Goal: Task Accomplishment & Management: Complete application form

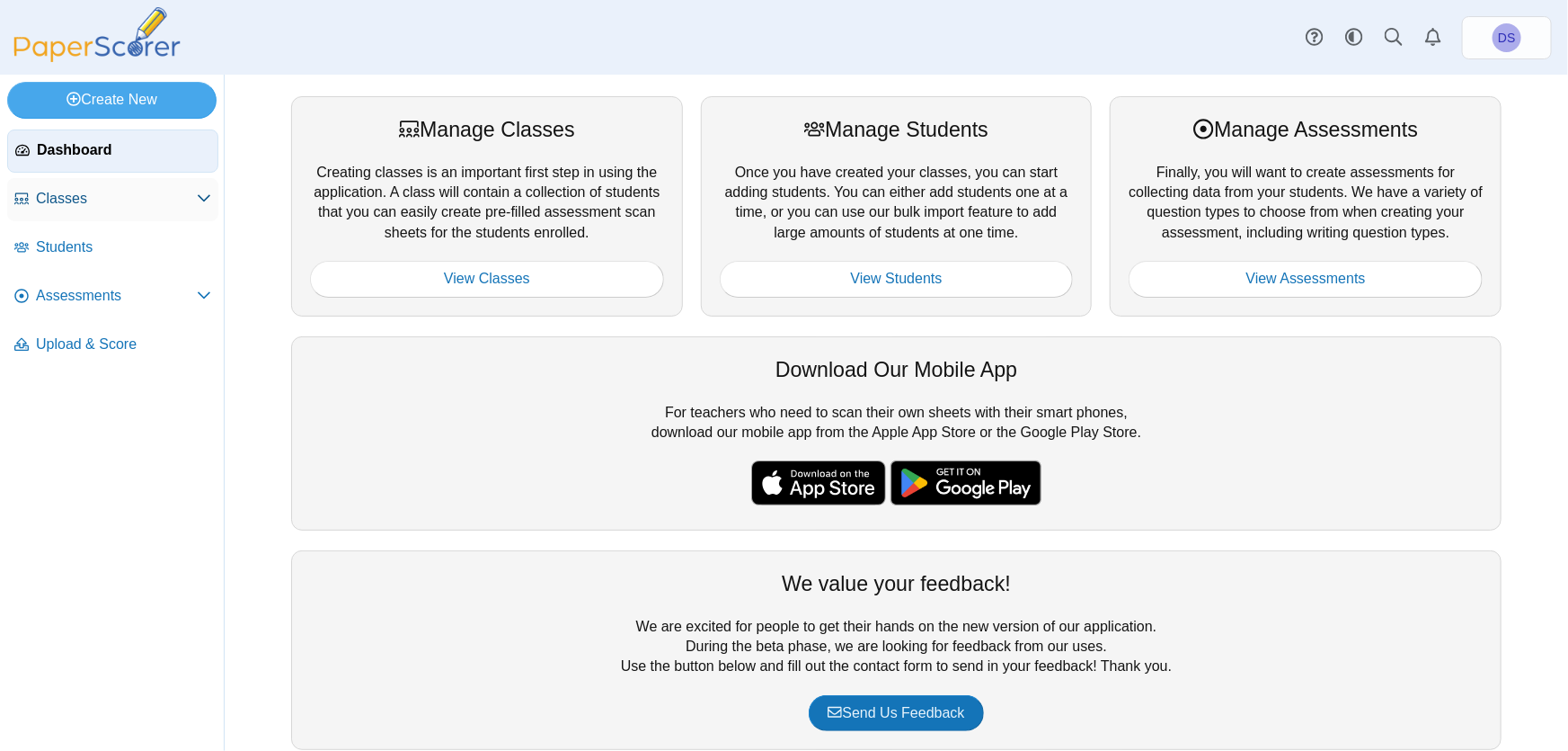
click at [200, 197] on use at bounding box center [204, 199] width 12 height 8
click at [50, 197] on span "Classes" at bounding box center [116, 198] width 161 height 20
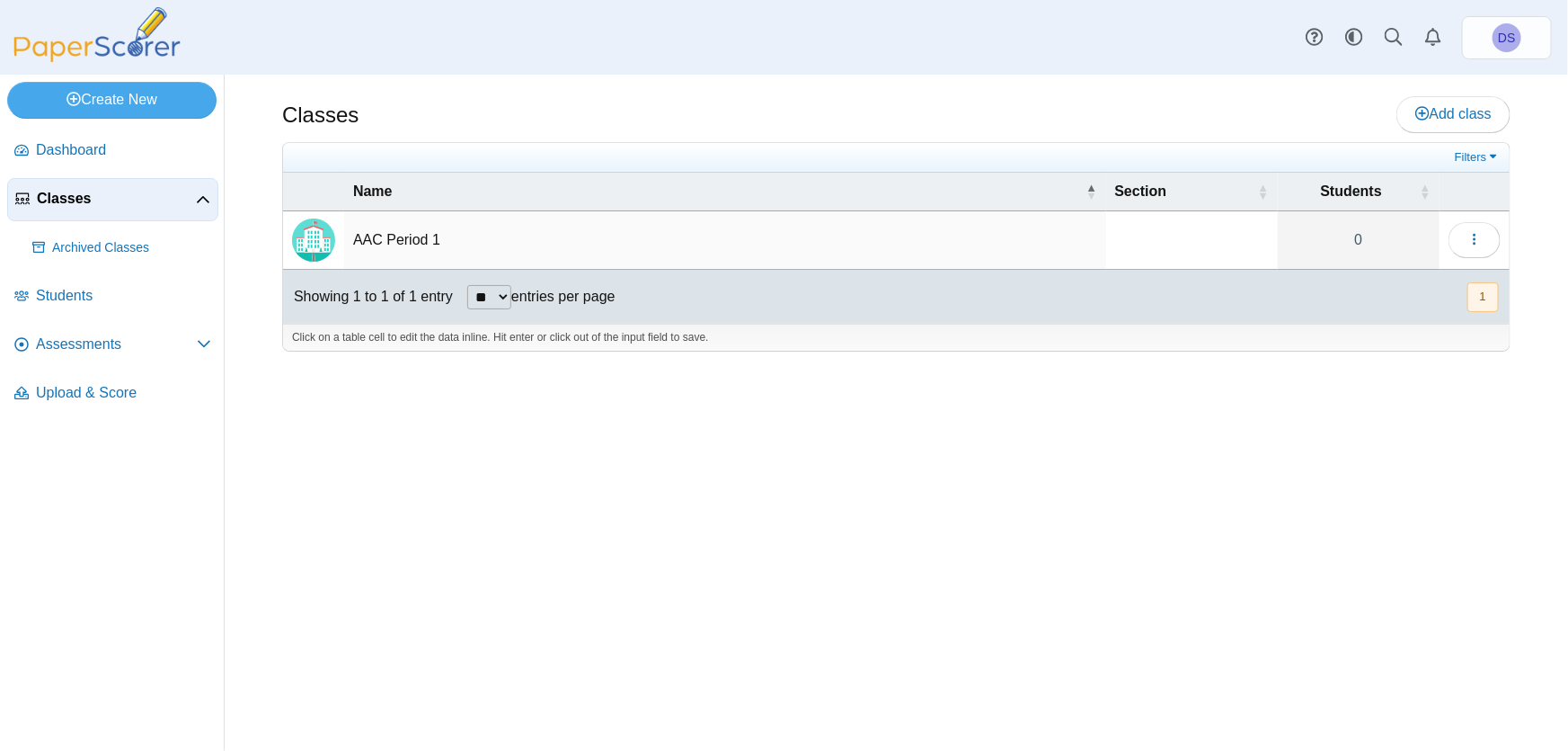
click at [404, 239] on td "AAC Period 1" at bounding box center [725, 241] width 762 height 58
drag, startPoint x: 466, startPoint y: 509, endPoint x: 518, endPoint y: 509, distance: 52.0
click at [471, 509] on div "Classes Add class Filters 0" at bounding box center [896, 412] width 1343 height 676
click at [1482, 242] on button "button" at bounding box center [1474, 240] width 52 height 36
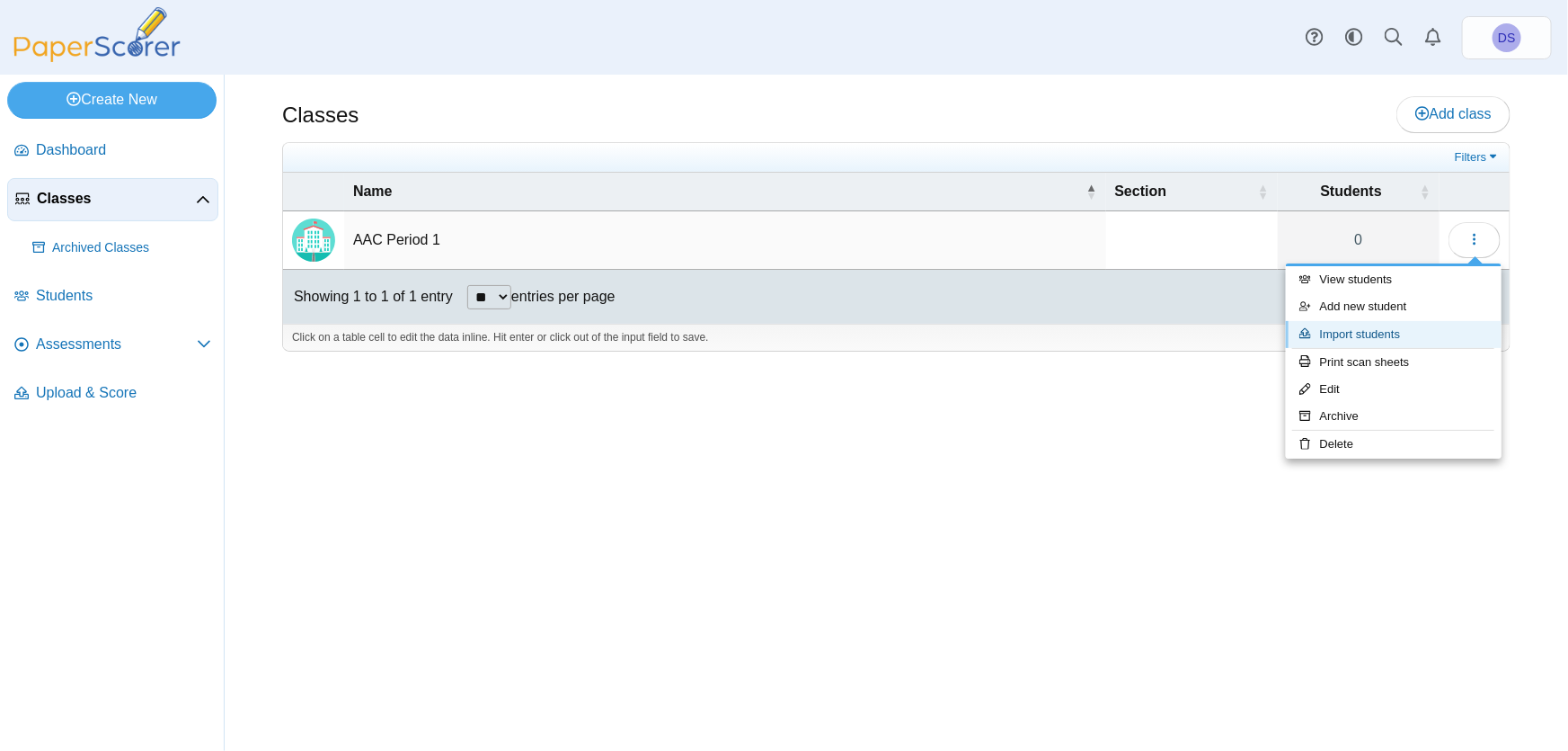
click at [1363, 338] on link "Import students" at bounding box center [1393, 334] width 216 height 27
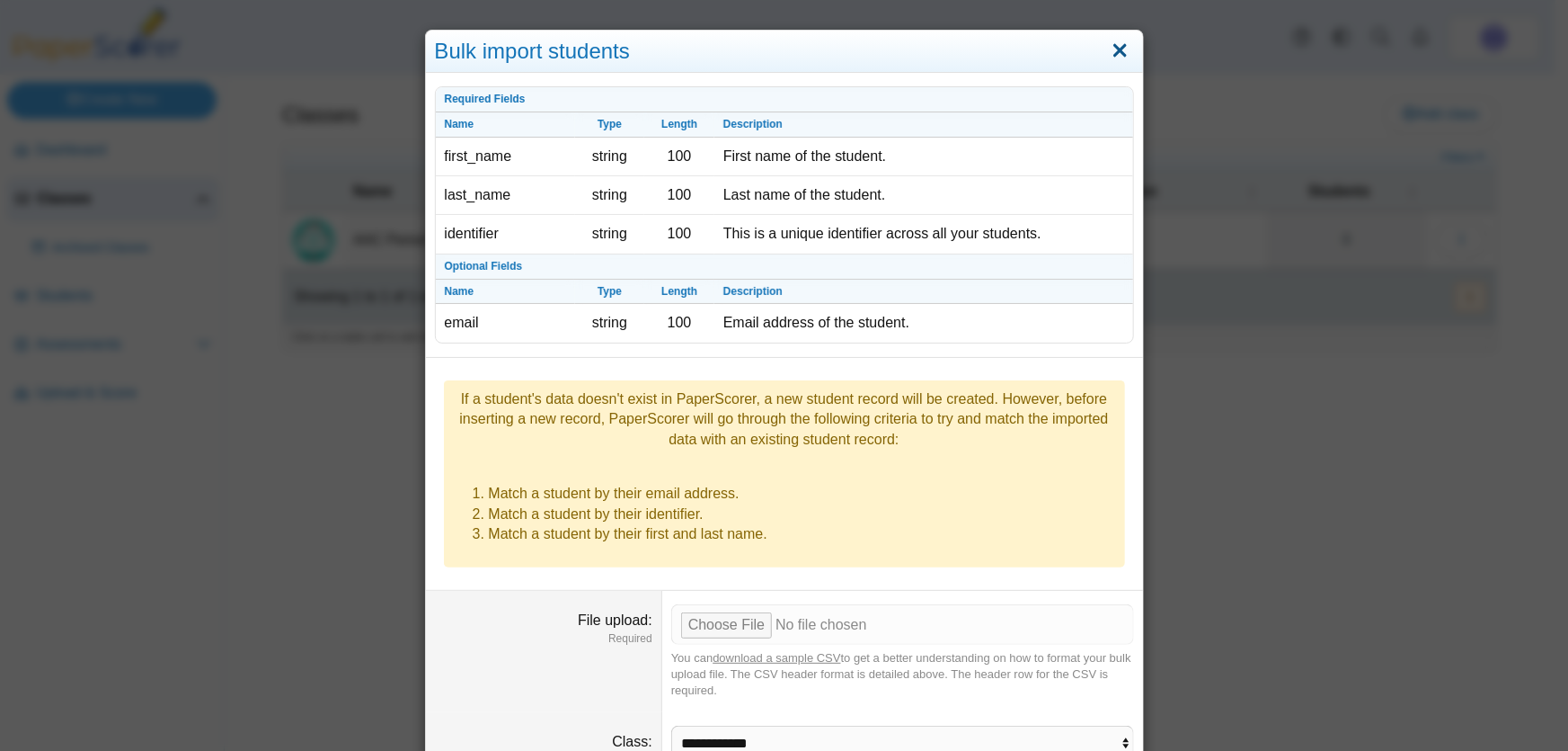
click at [1111, 50] on link "Close" at bounding box center [1120, 51] width 28 height 30
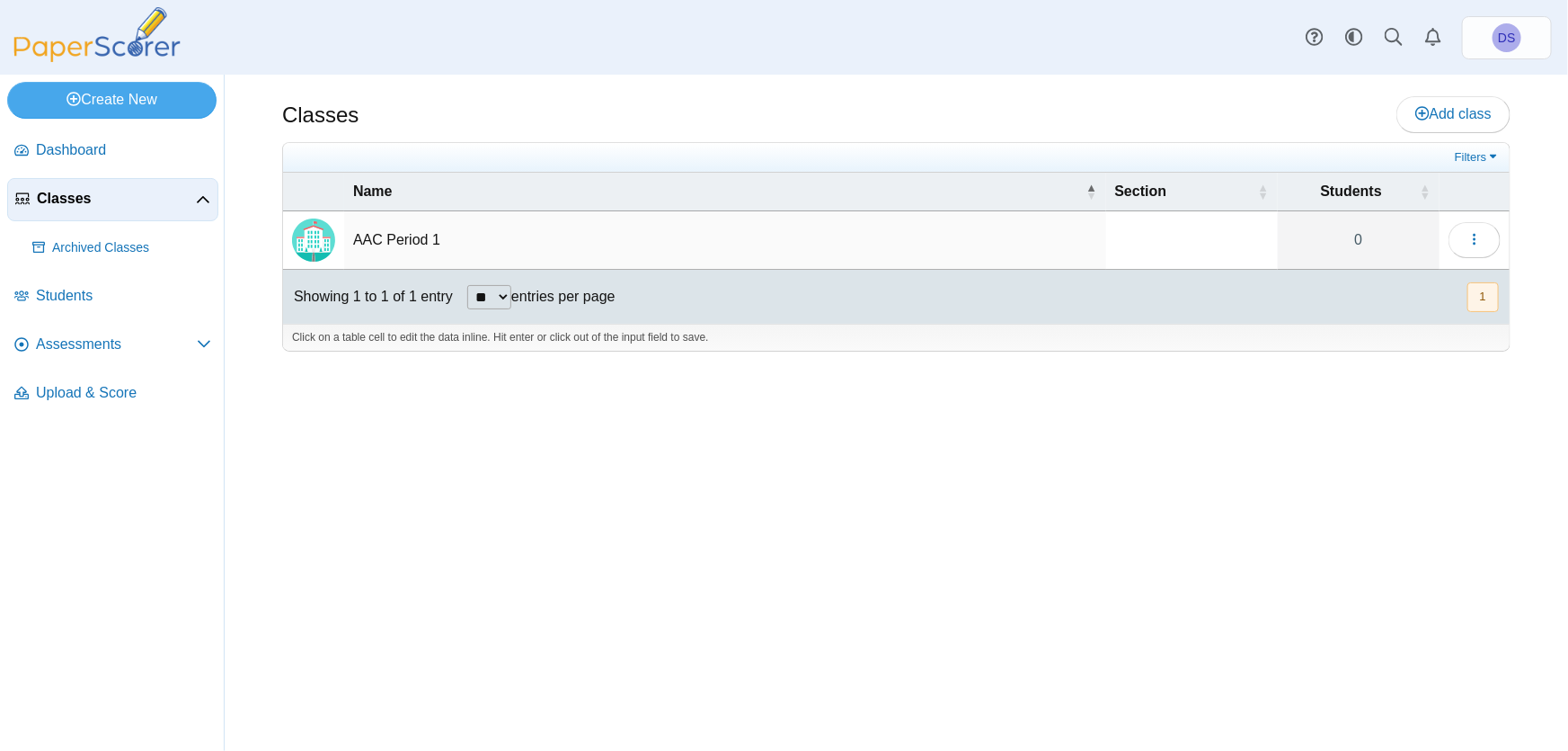
click at [377, 237] on td "AAC Period 1" at bounding box center [725, 241] width 762 height 58
click at [1474, 241] on icon "button" at bounding box center [1474, 239] width 14 height 14
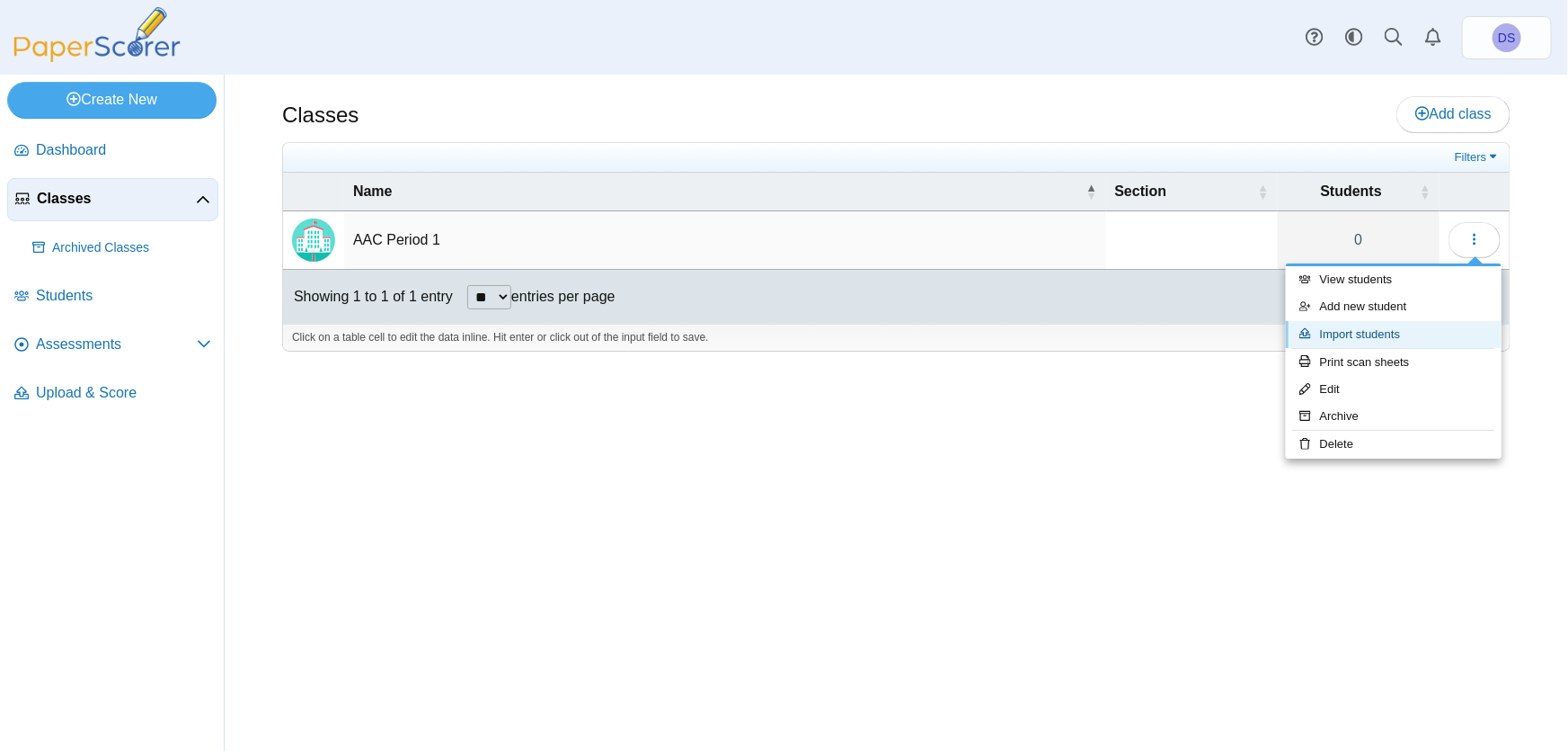
click at [1358, 337] on link "Import students" at bounding box center [1393, 334] width 216 height 27
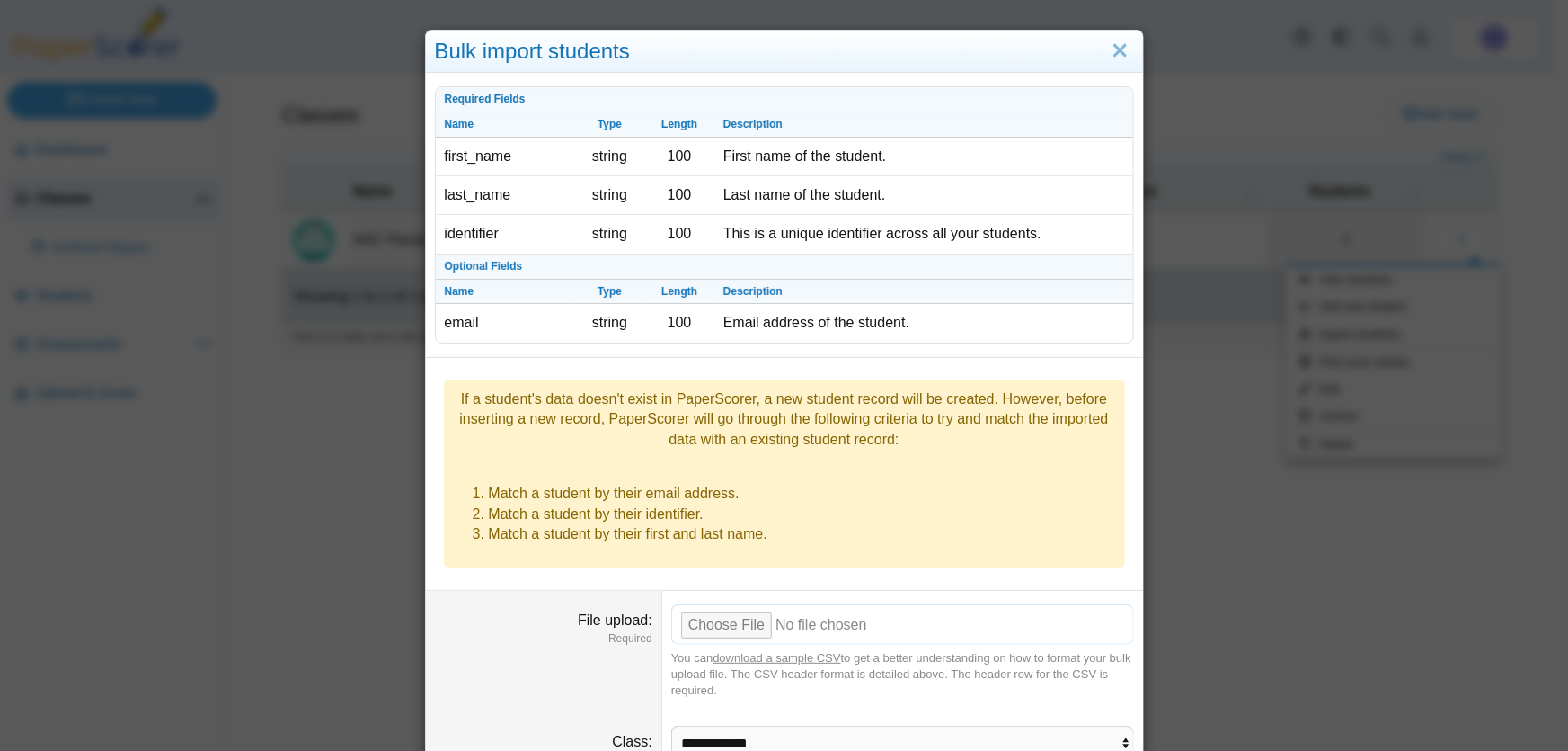
click at [710, 604] on input "File upload" at bounding box center [902, 624] width 463 height 40
type input "**********"
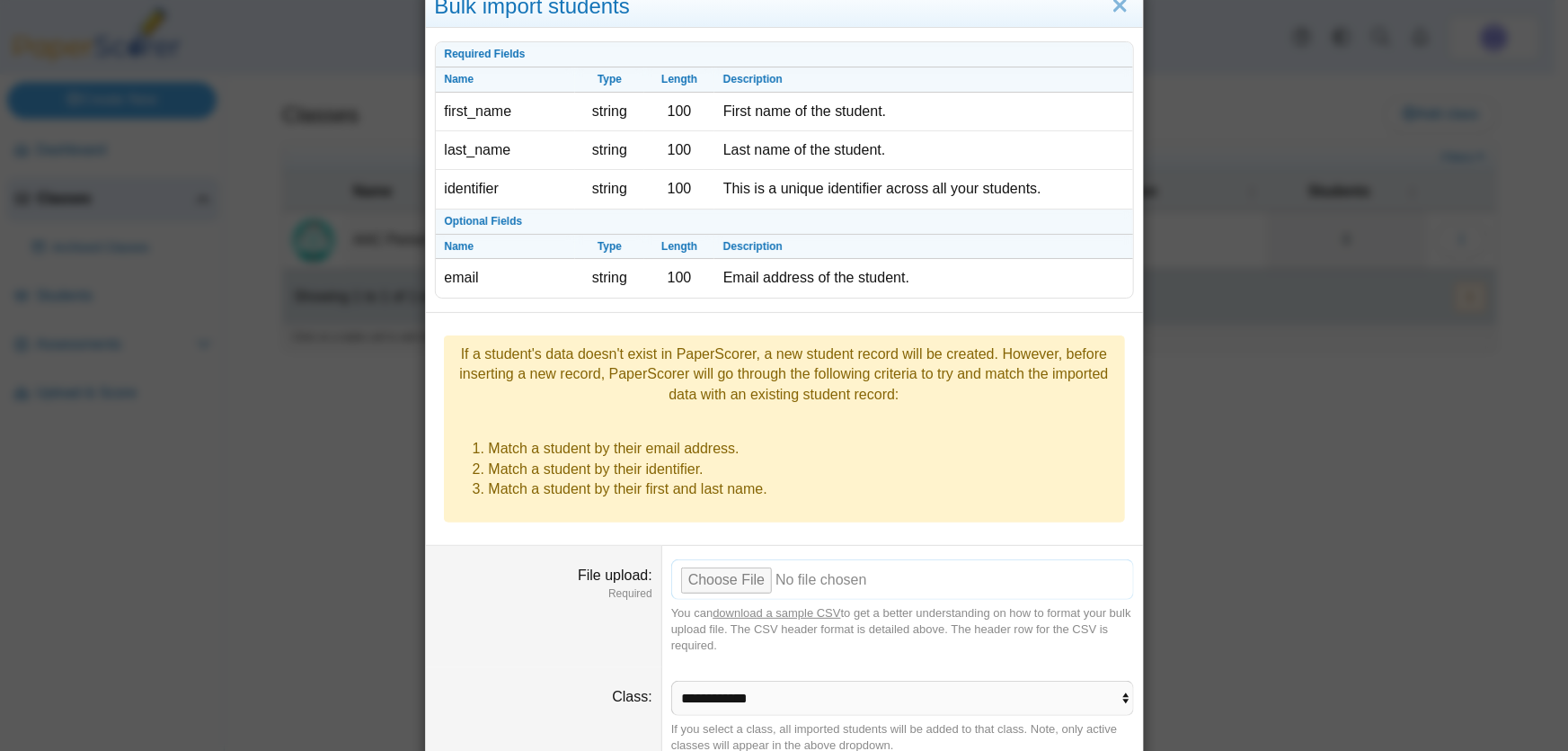
scroll to position [87, 0]
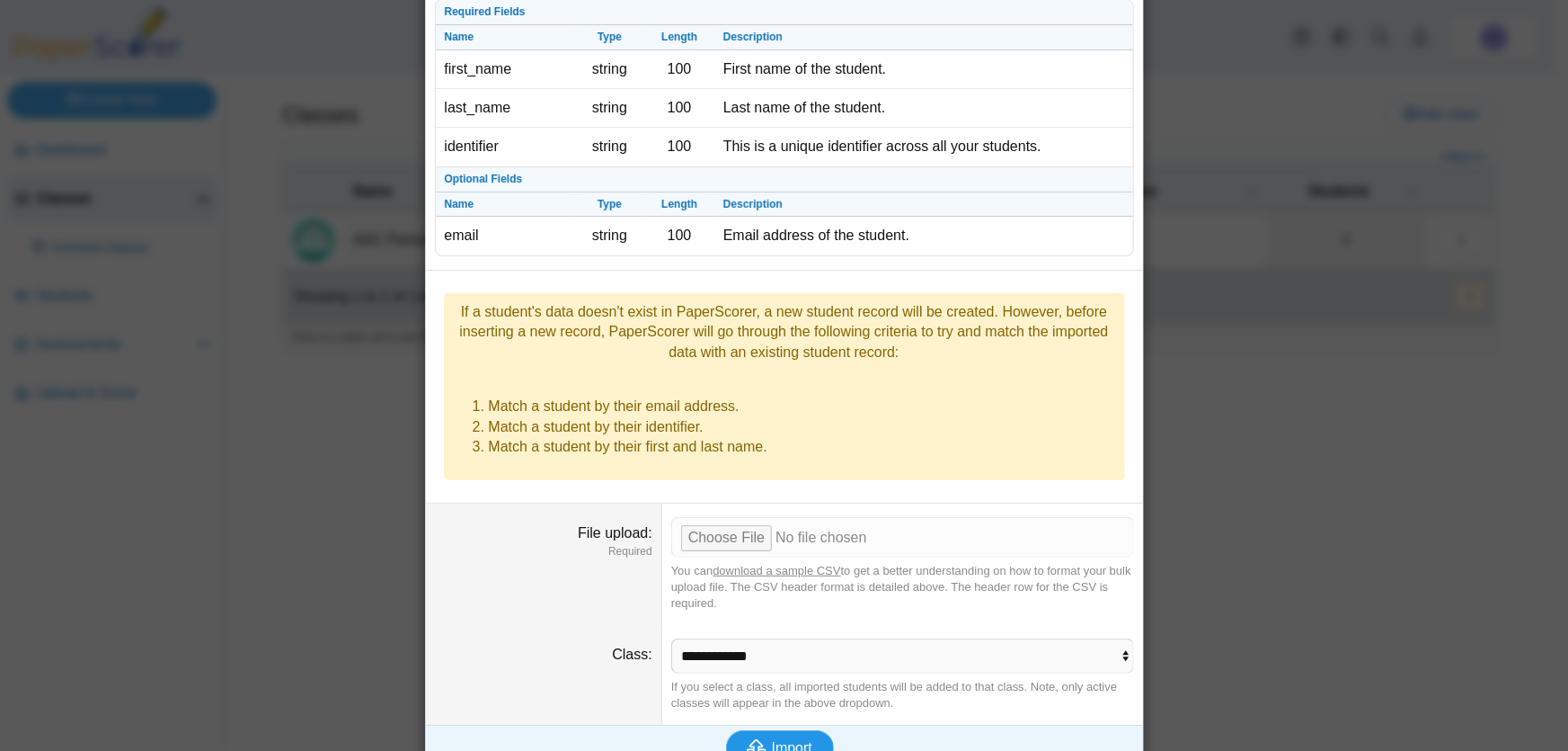
click at [784, 740] on span "Import" at bounding box center [791, 747] width 41 height 15
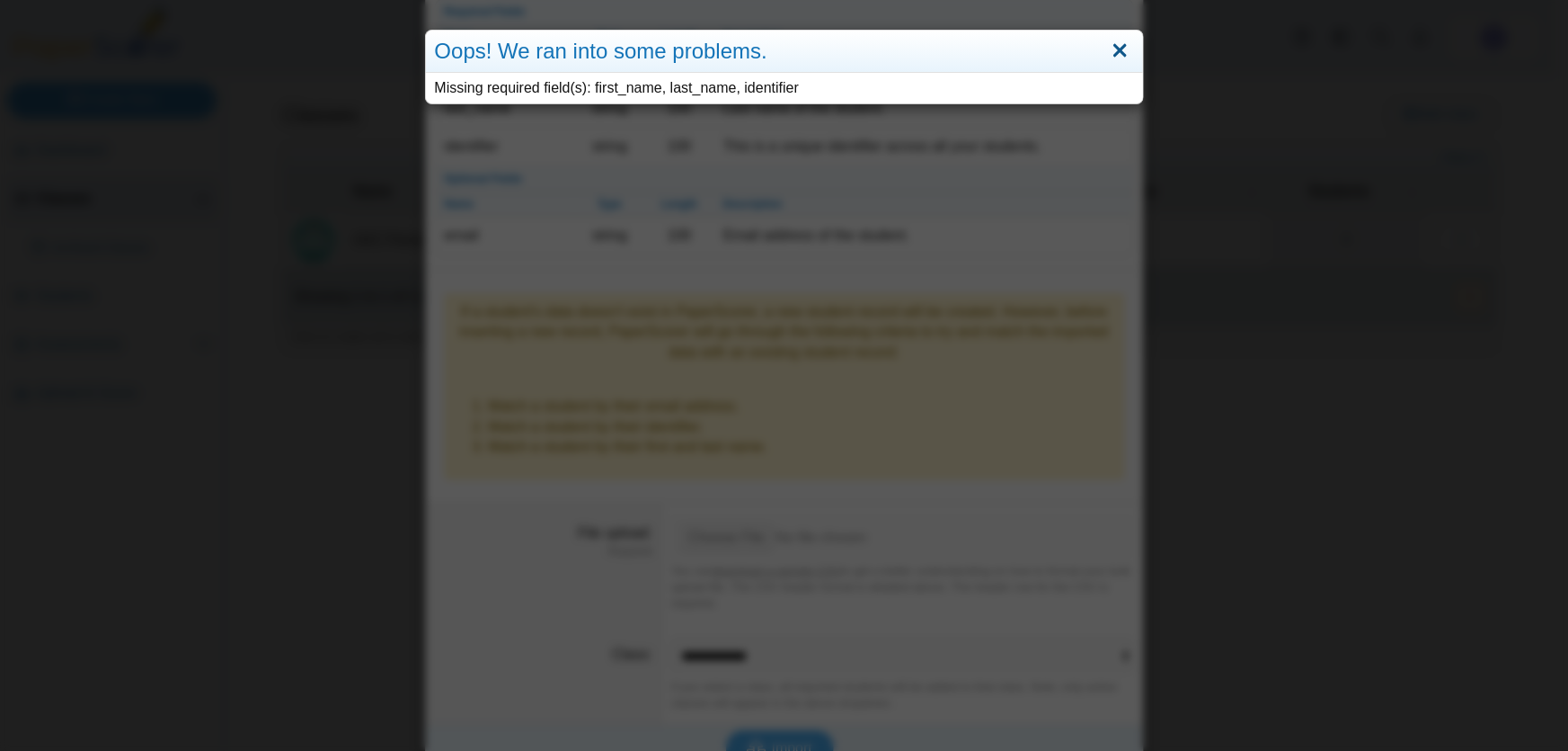
click at [1113, 53] on link "Close" at bounding box center [1120, 51] width 28 height 30
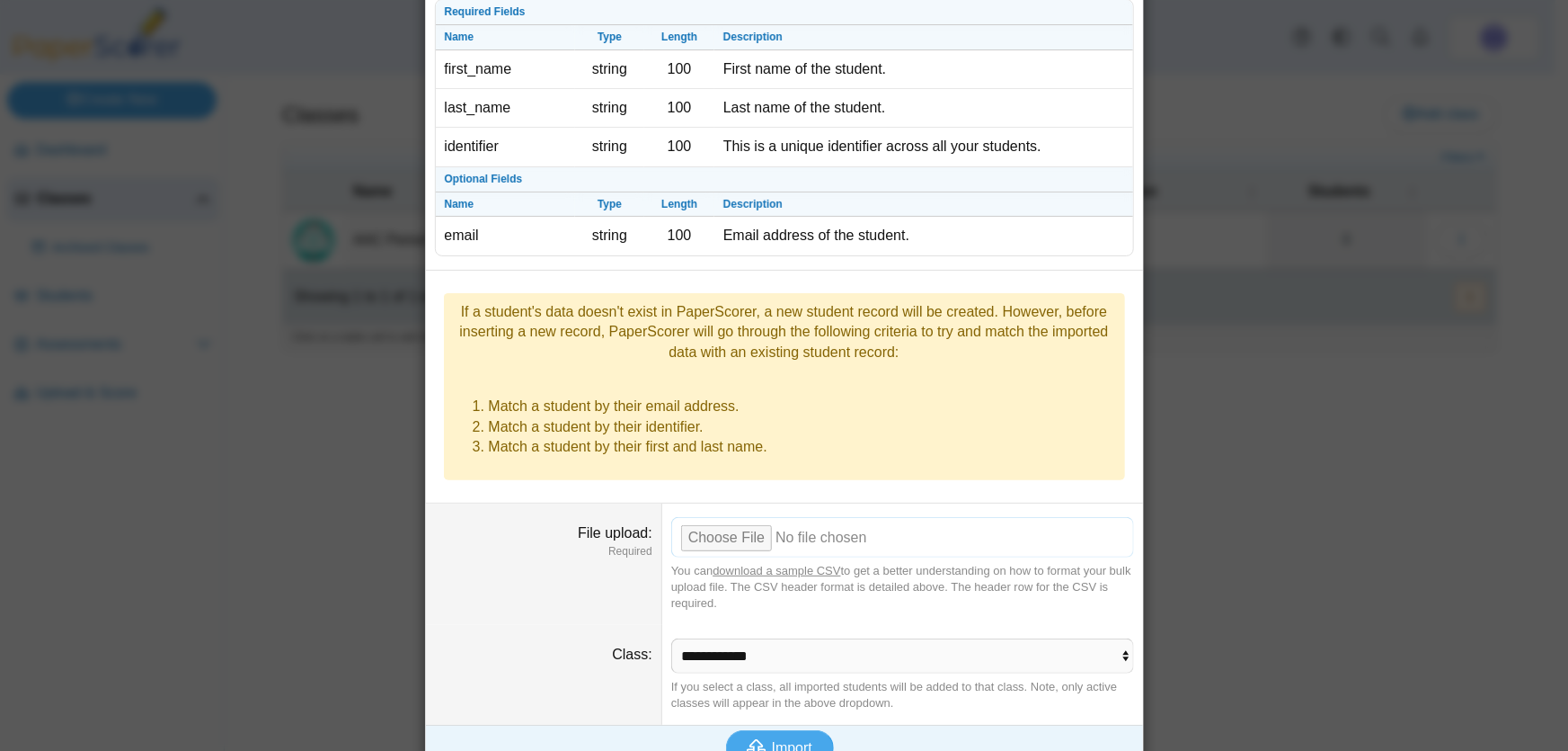
click at [729, 517] on input "File upload" at bounding box center [902, 537] width 463 height 40
click at [869, 517] on input "File upload" at bounding box center [902, 537] width 463 height 40
click at [721, 517] on input "File upload" at bounding box center [902, 537] width 463 height 40
type input "**********"
click at [789, 740] on span "Import" at bounding box center [791, 747] width 41 height 15
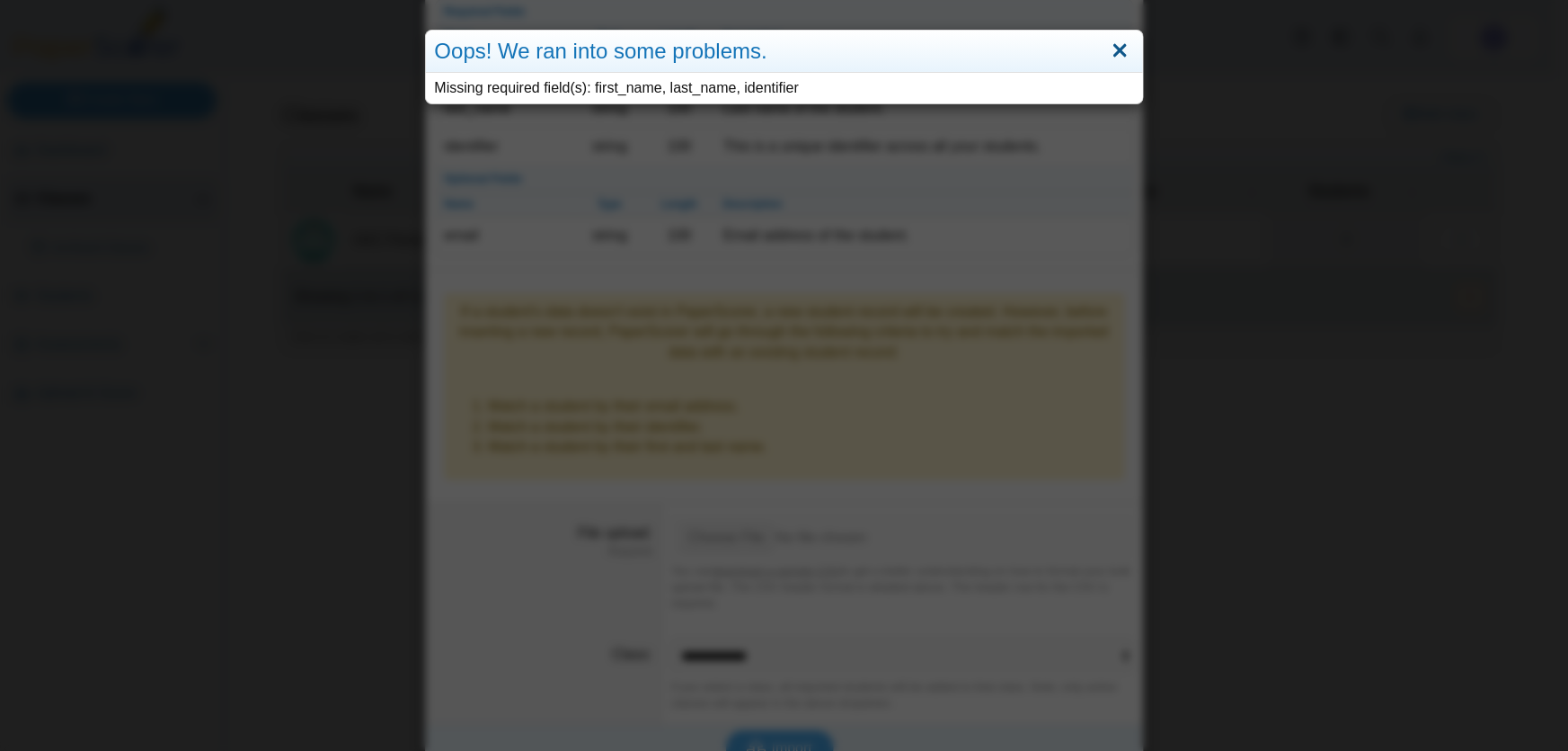
click at [1112, 43] on link "Close" at bounding box center [1120, 51] width 28 height 30
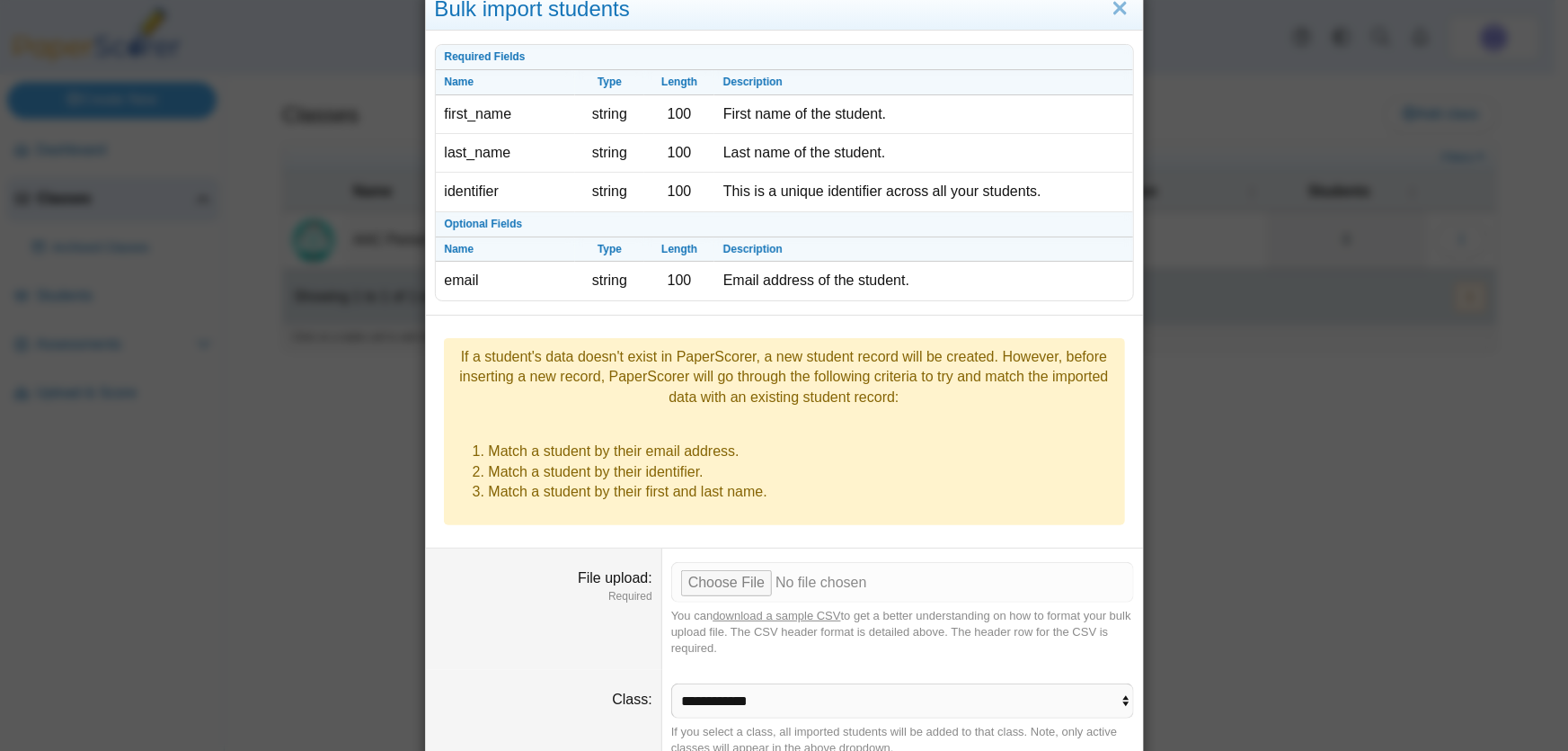
scroll to position [0, 0]
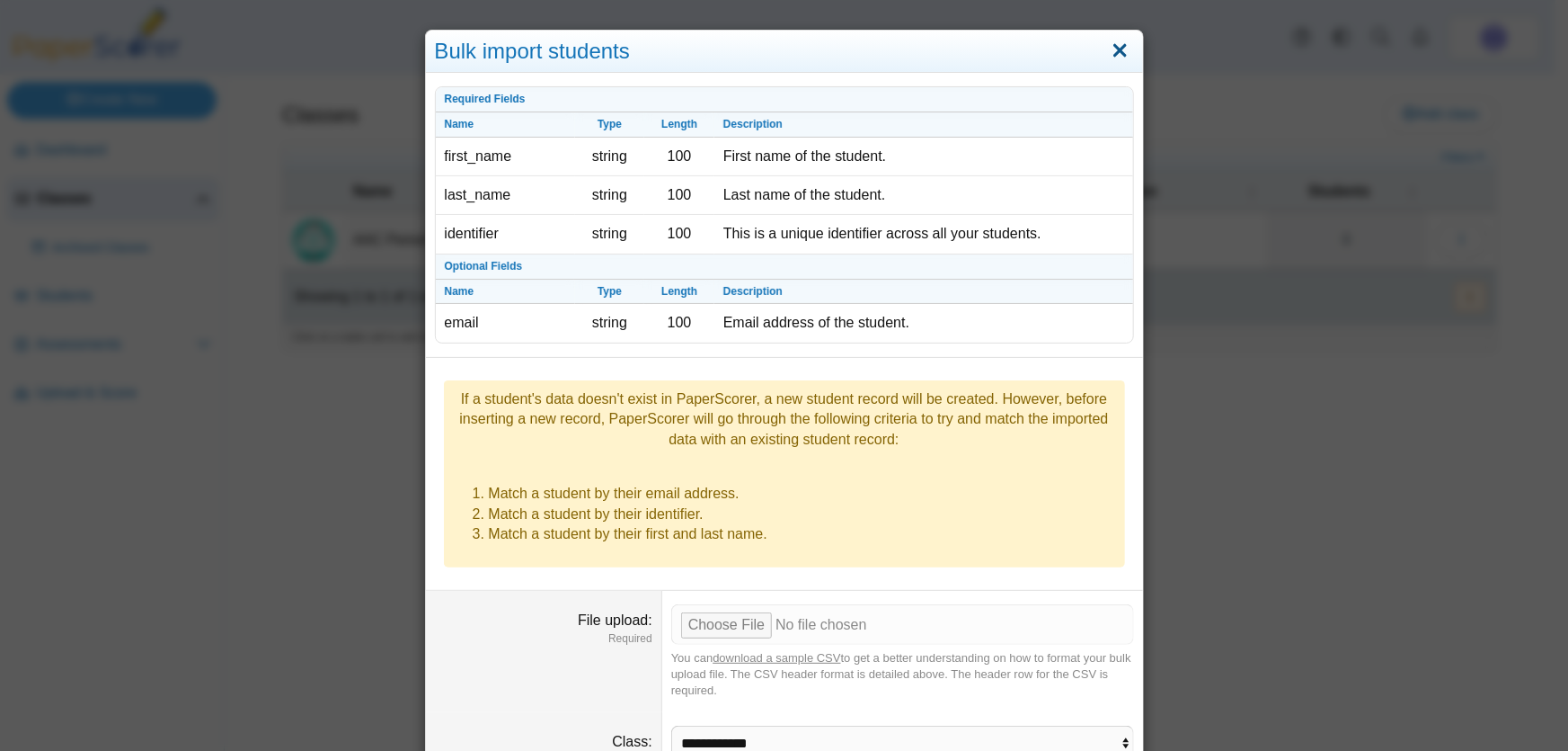
click at [1110, 48] on link "Close" at bounding box center [1120, 51] width 28 height 30
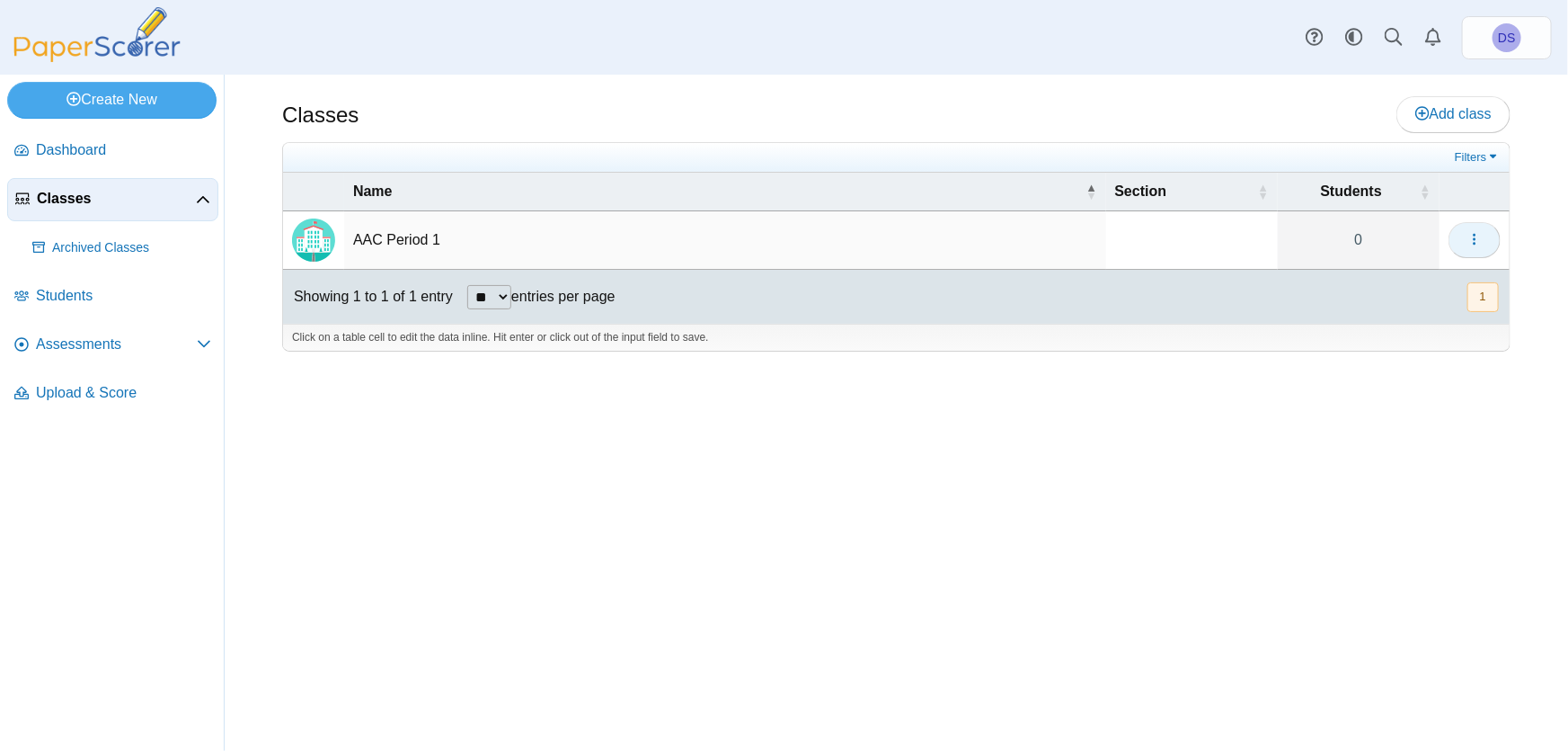
click at [1480, 238] on icon "button" at bounding box center [1474, 239] width 14 height 14
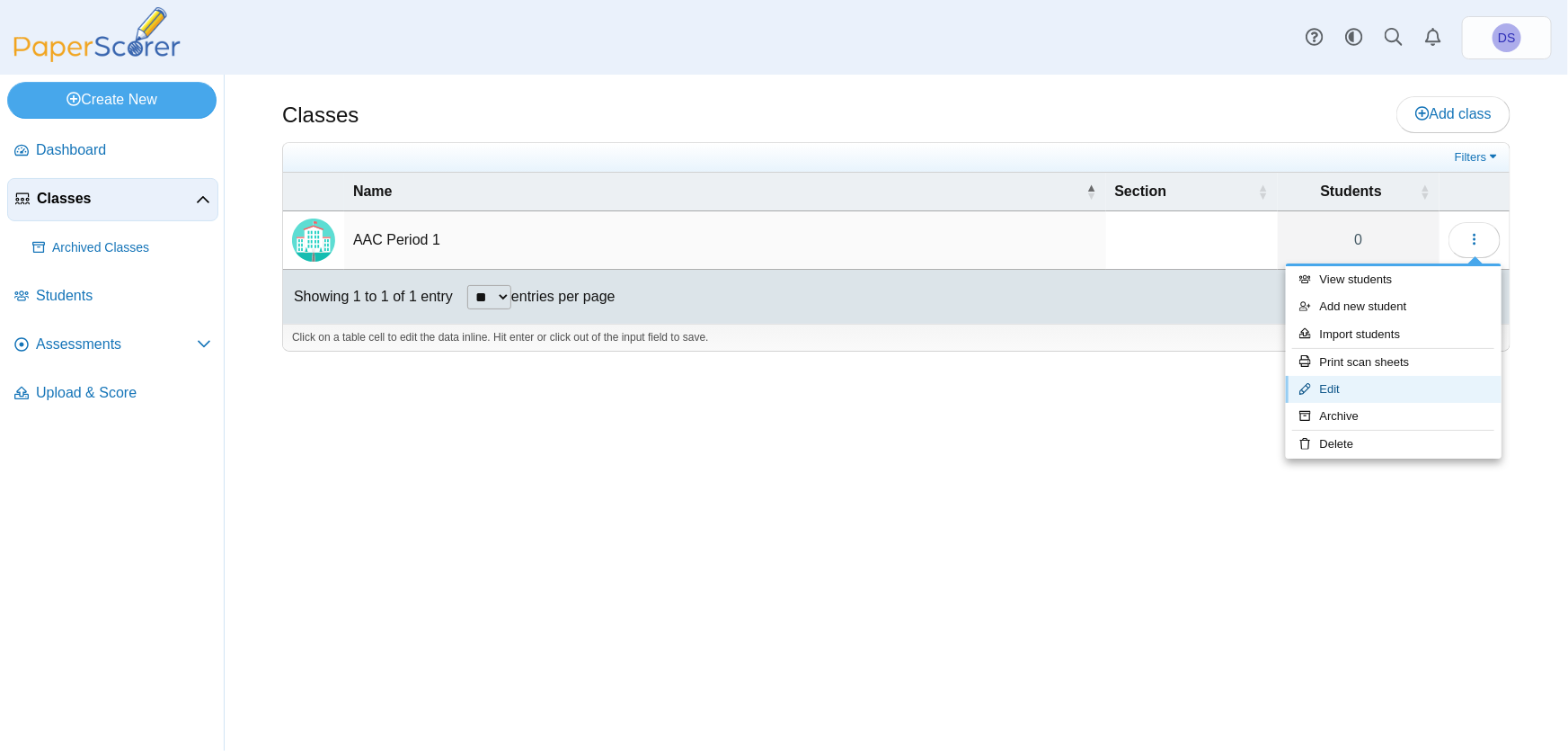
click at [1340, 390] on link "Edit" at bounding box center [1393, 389] width 216 height 27
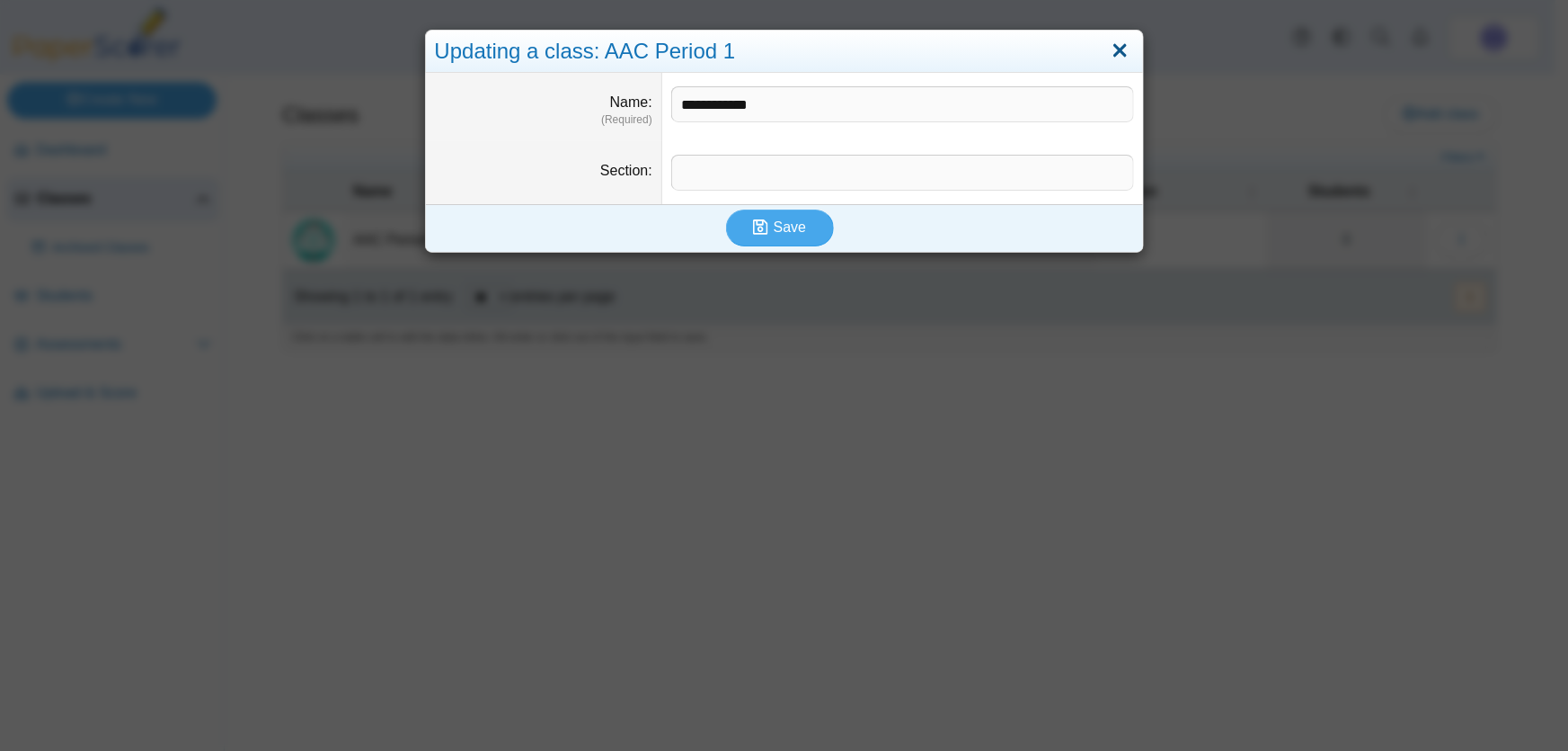
click at [1110, 48] on link "Close" at bounding box center [1120, 51] width 28 height 30
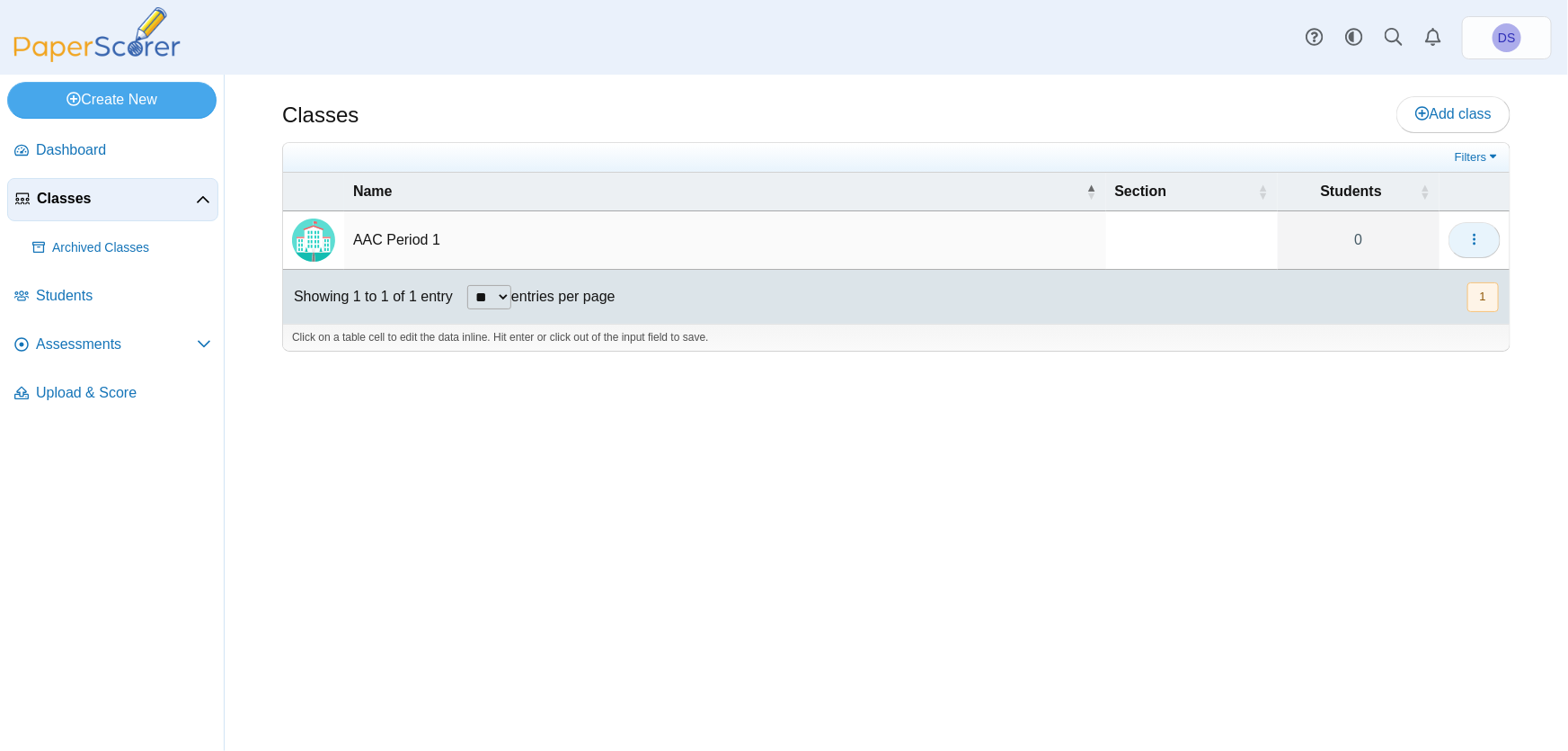
click at [1477, 237] on icon "button" at bounding box center [1474, 239] width 14 height 14
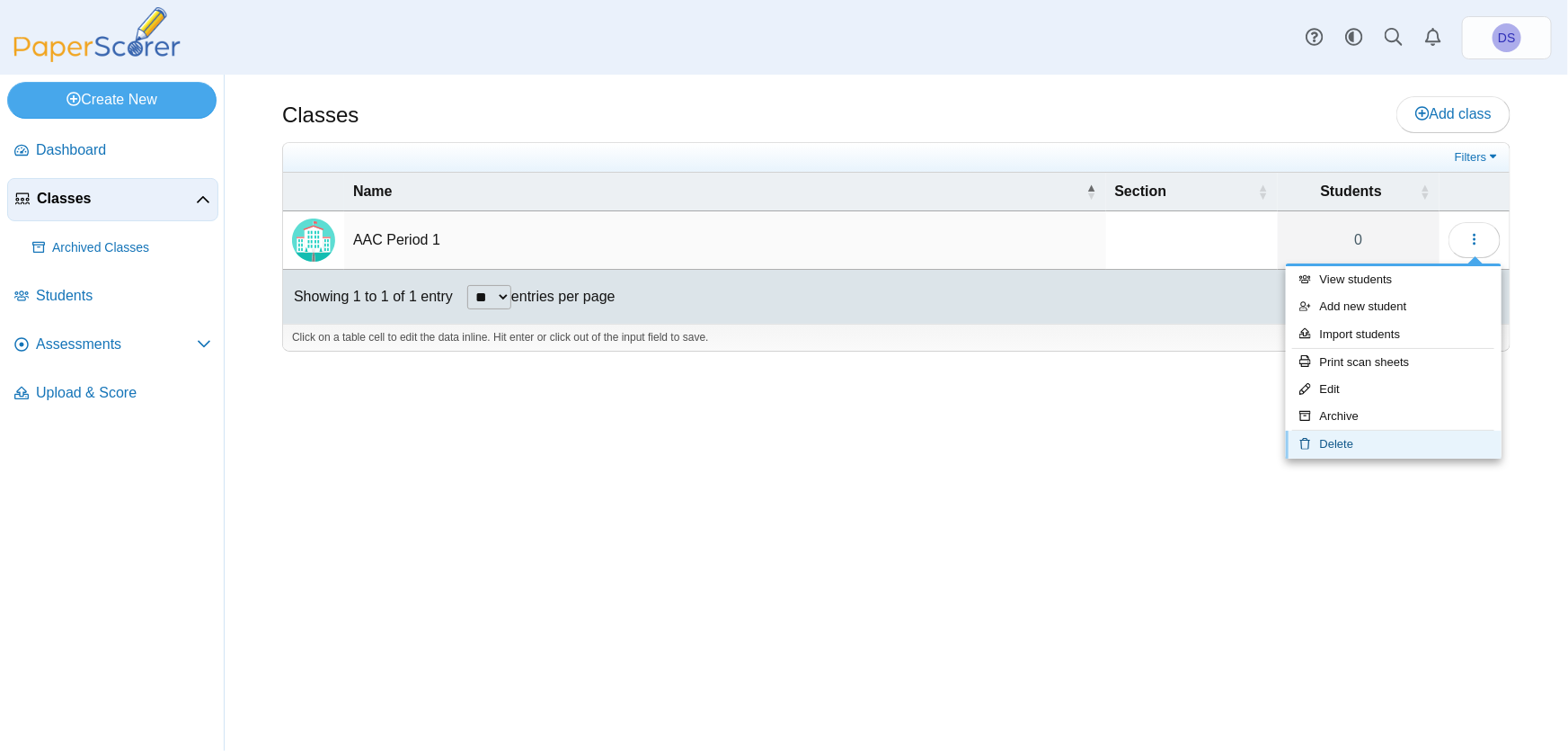
click at [1346, 448] on link "Delete" at bounding box center [1393, 443] width 216 height 27
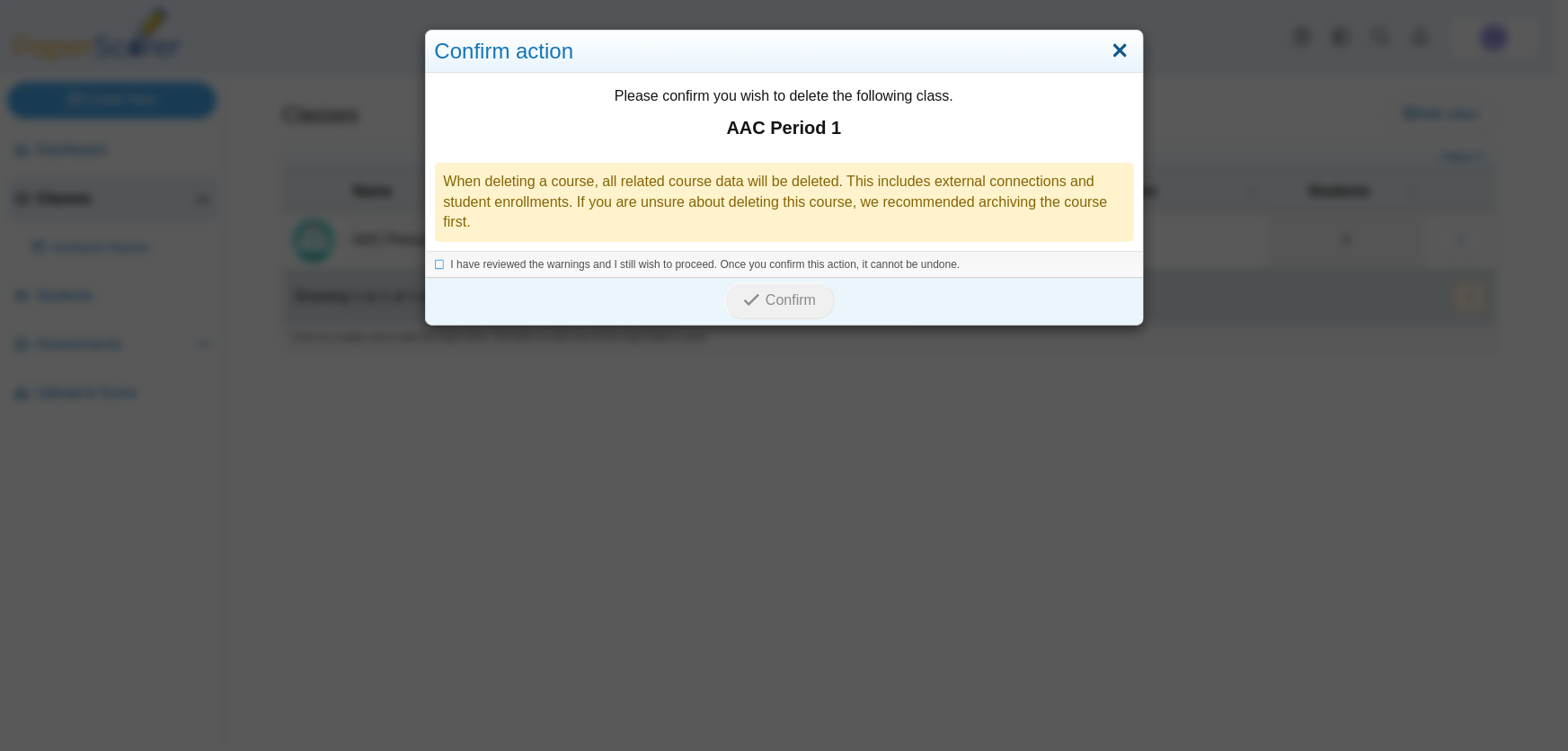
click at [1112, 53] on link "Close" at bounding box center [1120, 51] width 28 height 30
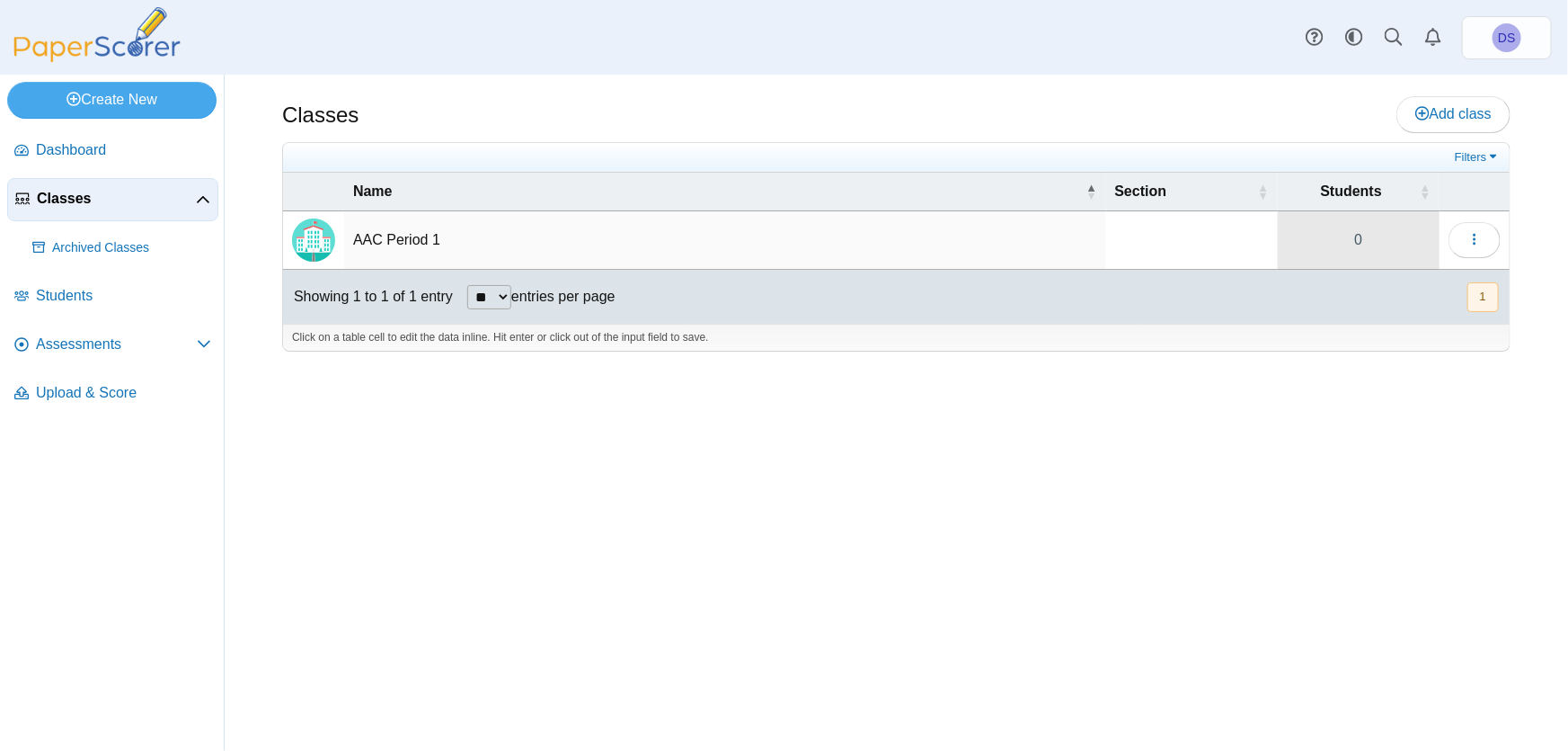
click at [1365, 242] on link "0" at bounding box center [1358, 240] width 161 height 58
click at [1482, 238] on button "button" at bounding box center [1474, 240] width 52 height 36
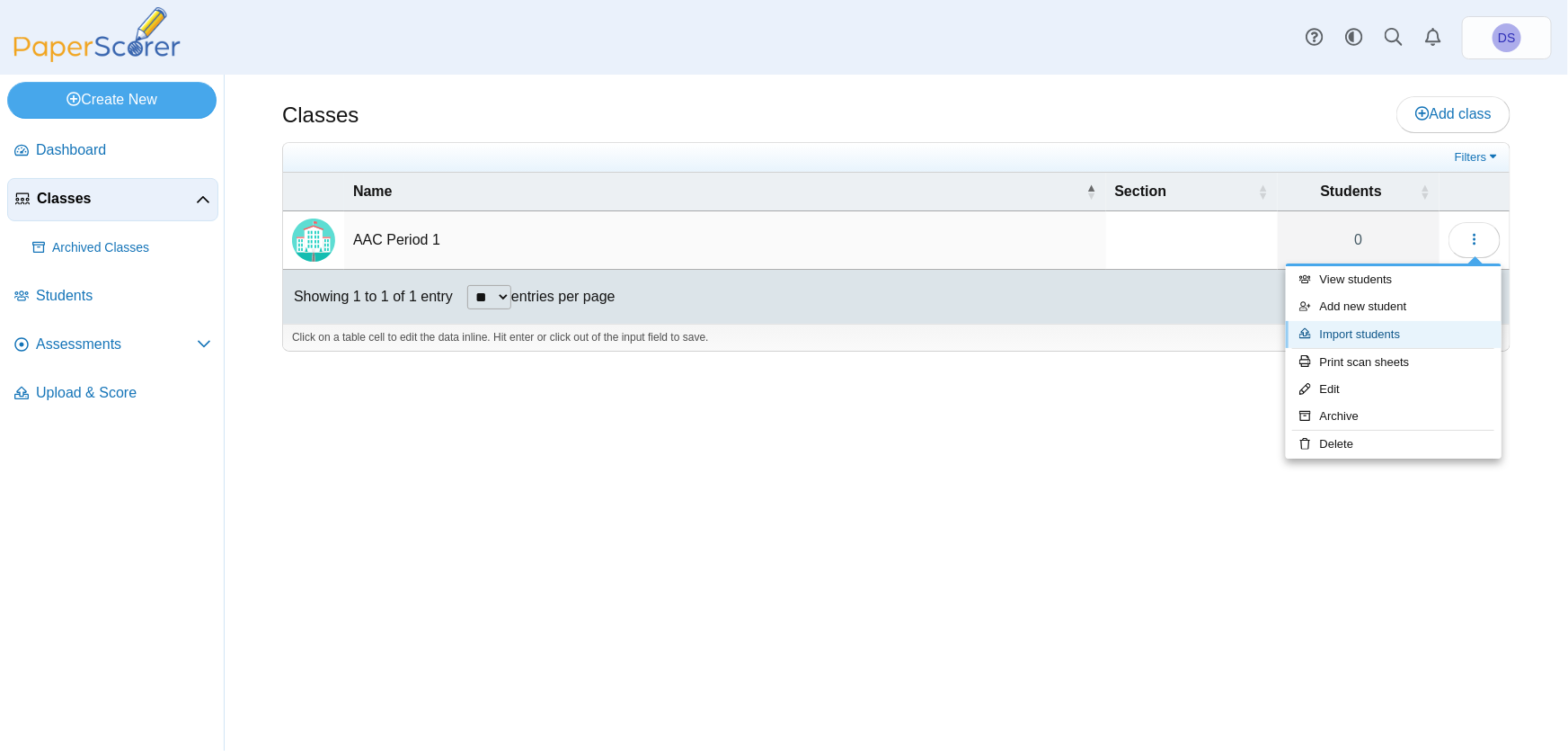
click at [1350, 334] on link "Import students" at bounding box center [1393, 334] width 216 height 27
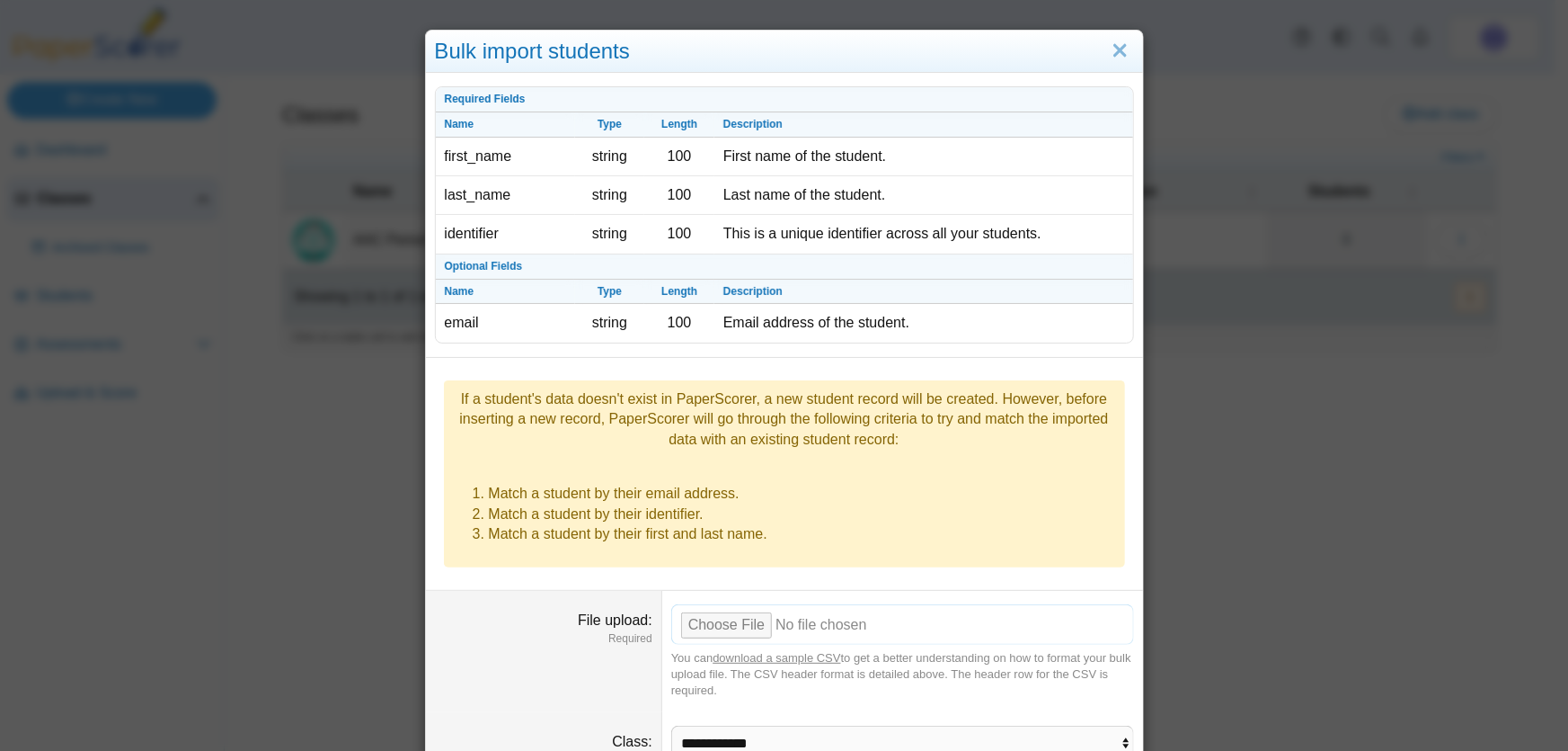
click at [717, 604] on input "File upload" at bounding box center [902, 624] width 463 height 40
type input "**********"
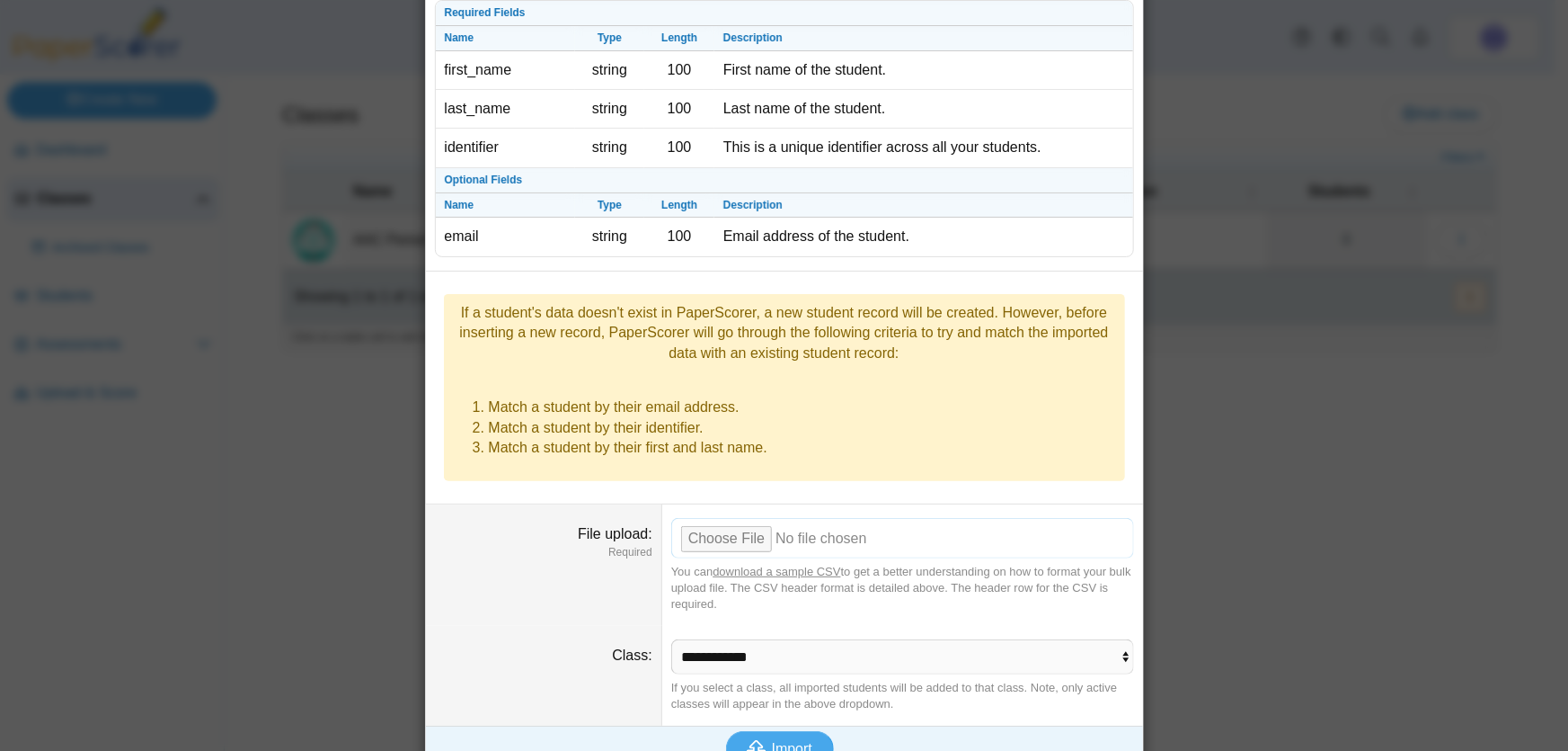
scroll to position [87, 0]
click at [780, 740] on span "Import" at bounding box center [791, 747] width 41 height 15
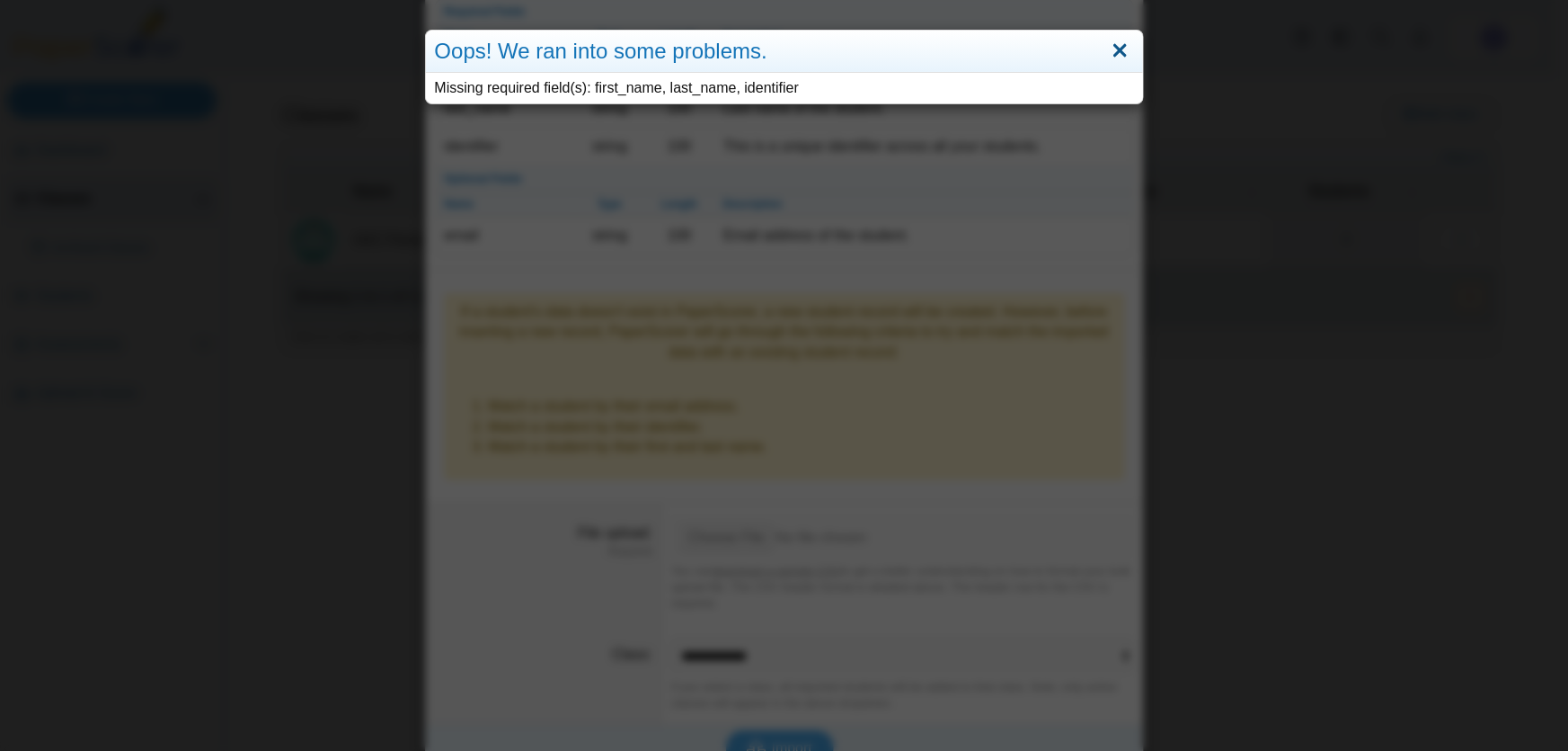
click at [1114, 53] on link "Close" at bounding box center [1120, 51] width 28 height 30
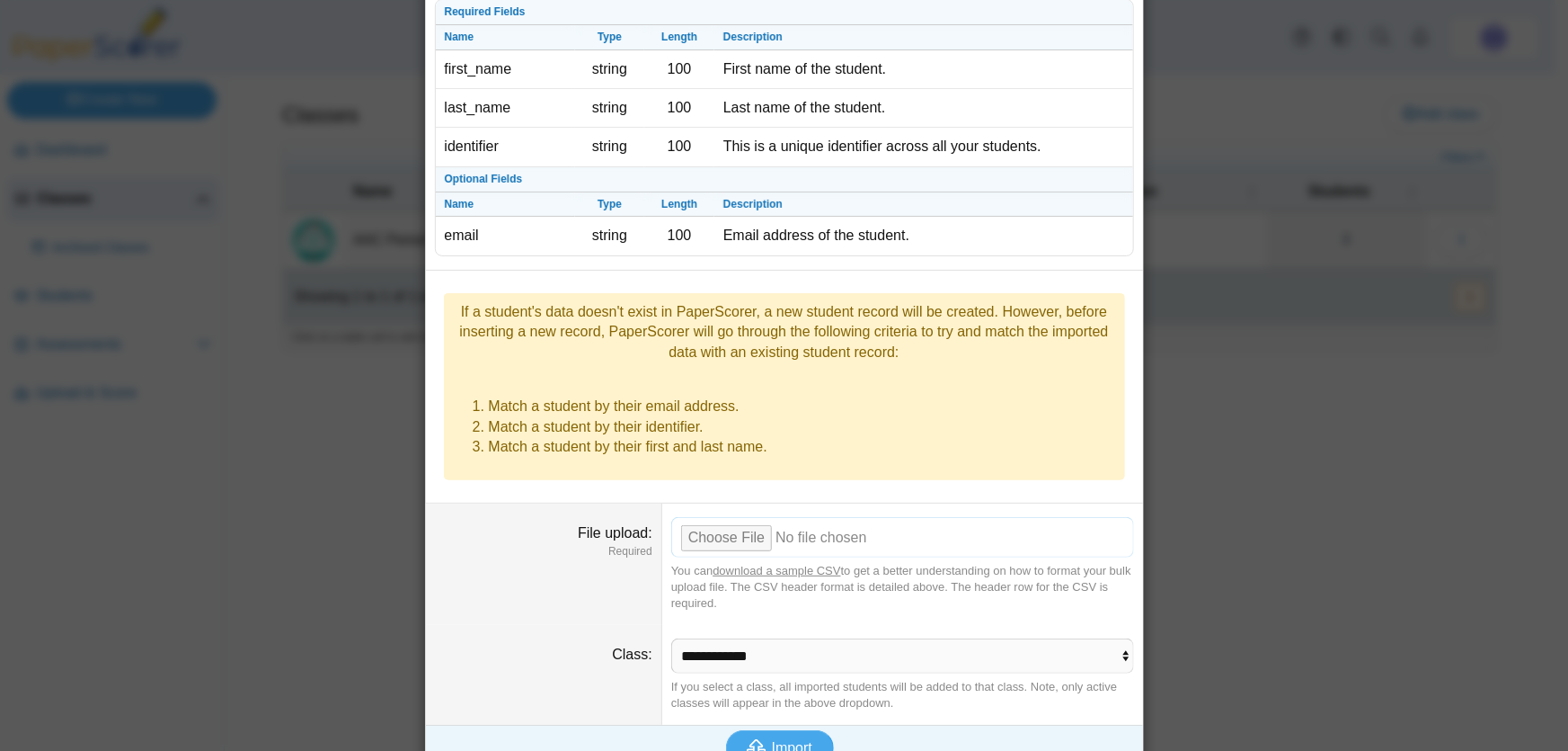
click at [726, 517] on input "File upload" at bounding box center [902, 537] width 463 height 40
click at [831, 517] on input "File upload" at bounding box center [902, 537] width 463 height 40
click at [771, 740] on span "Import" at bounding box center [791, 747] width 41 height 15
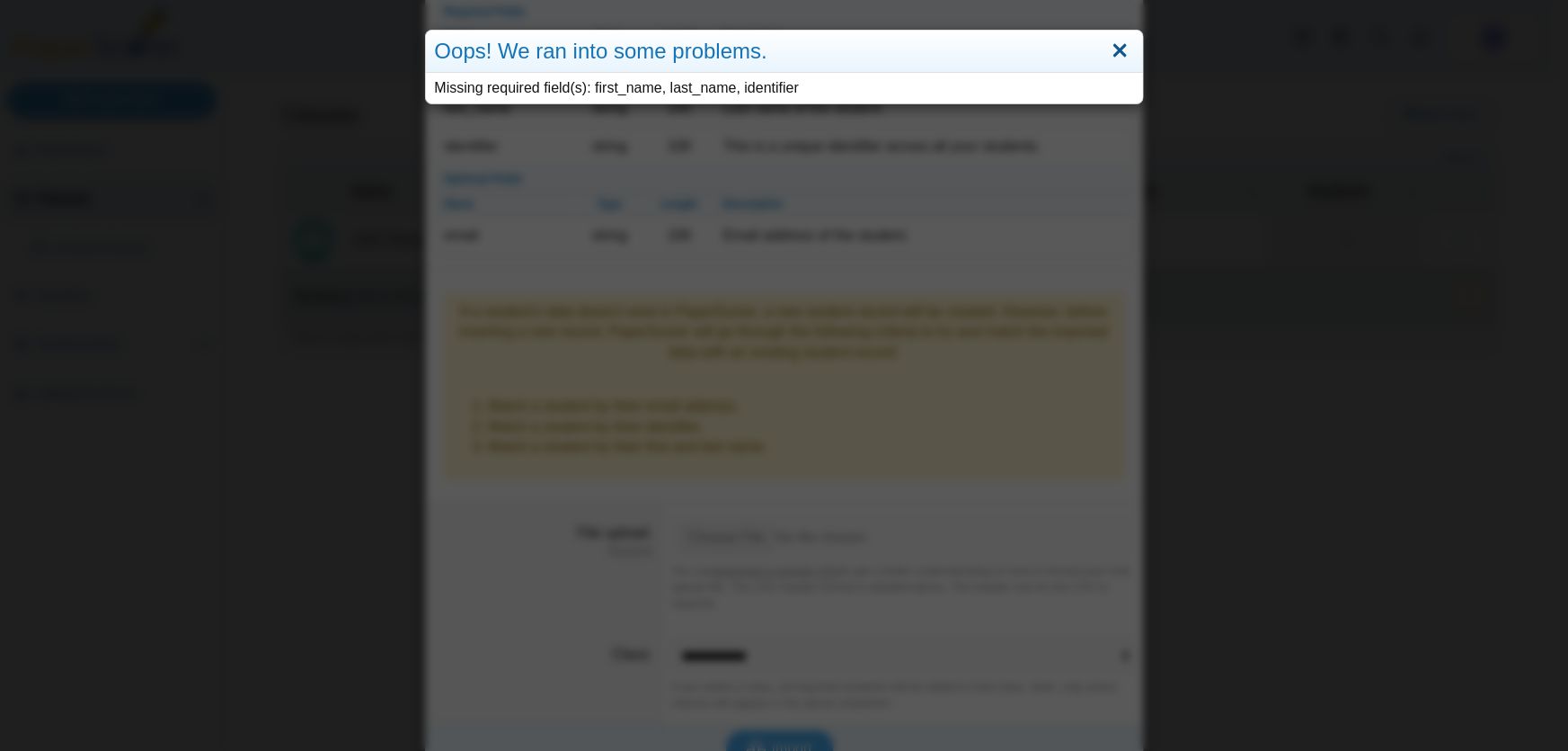
click at [1106, 50] on link "Close" at bounding box center [1120, 51] width 28 height 30
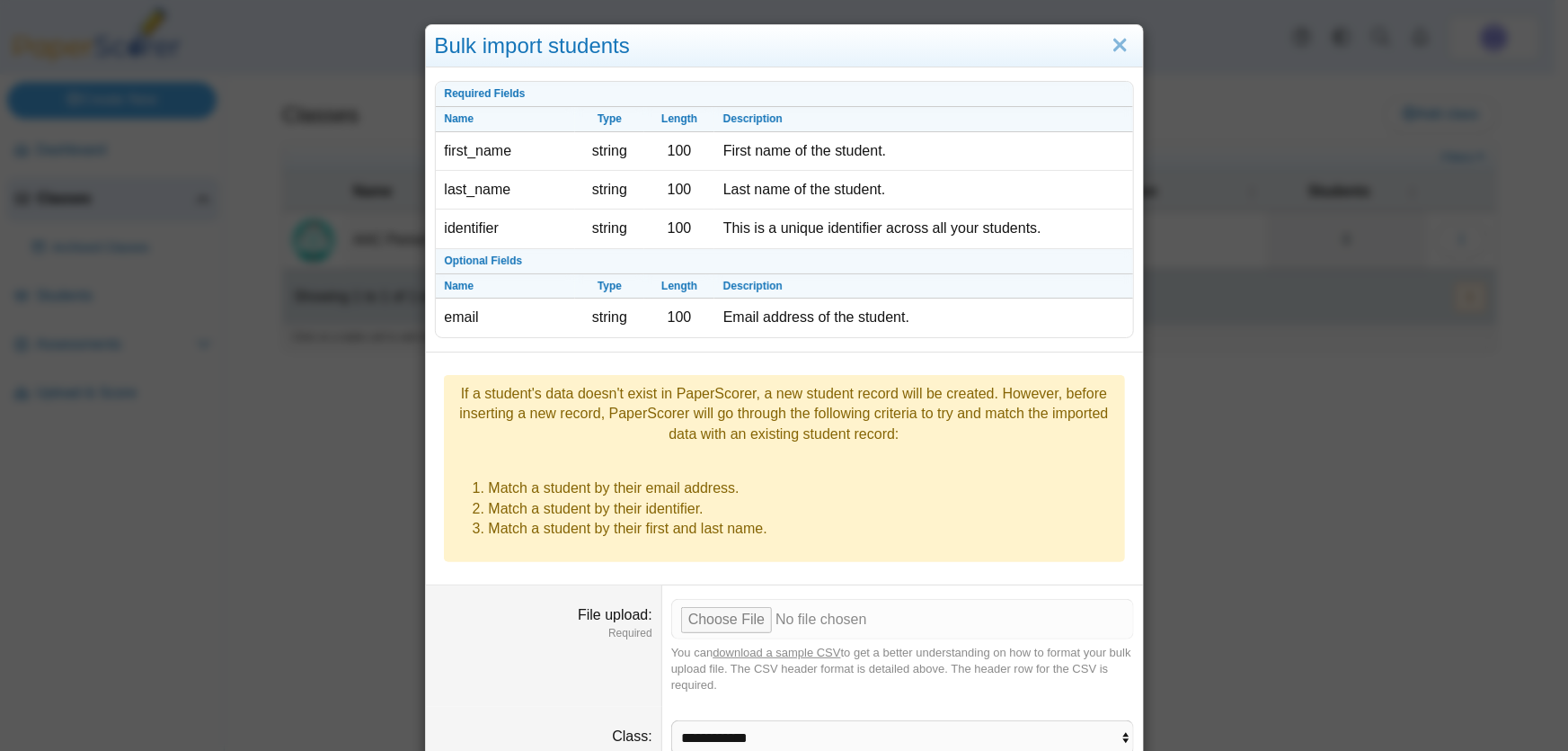
scroll to position [0, 0]
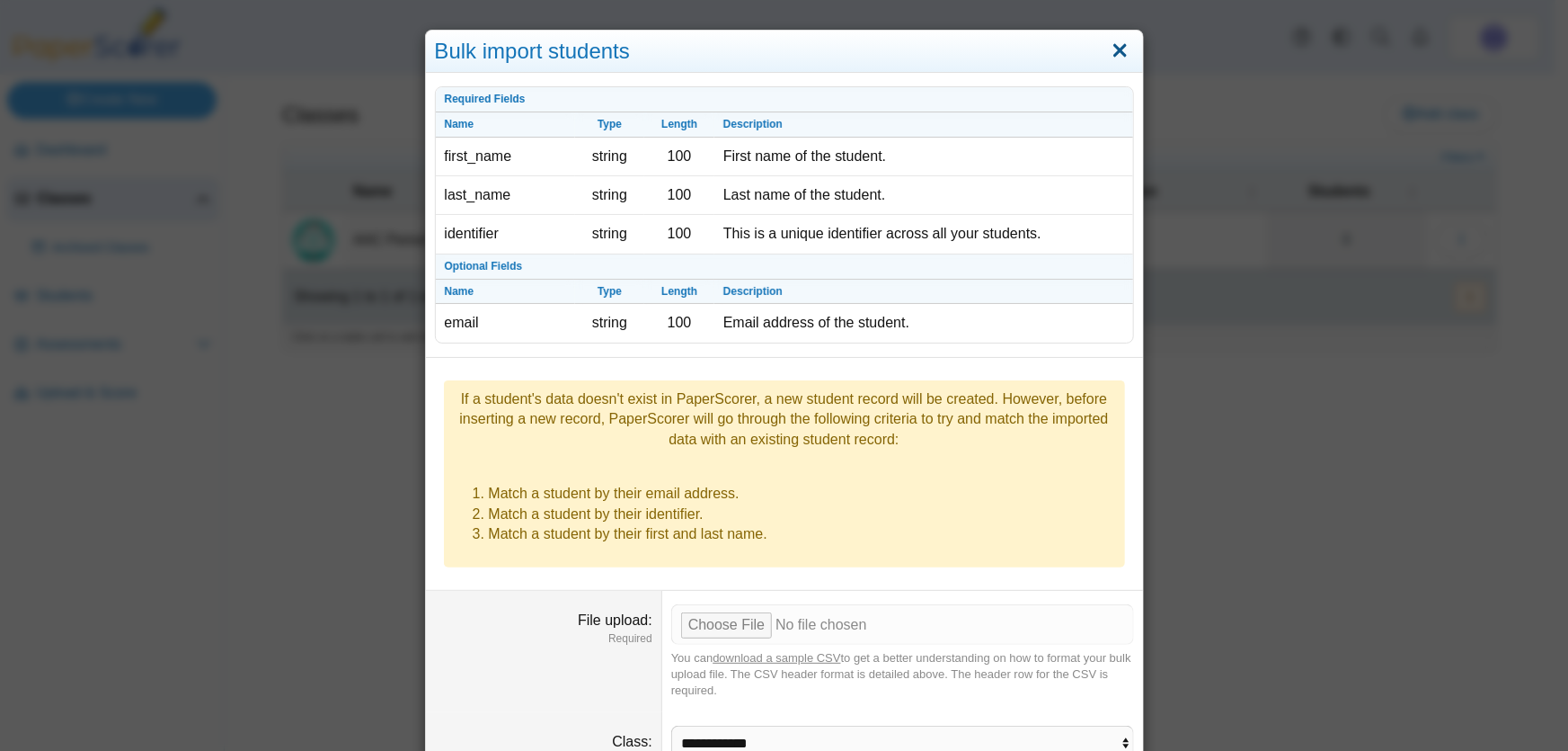
click at [1108, 54] on link "Close" at bounding box center [1120, 51] width 28 height 30
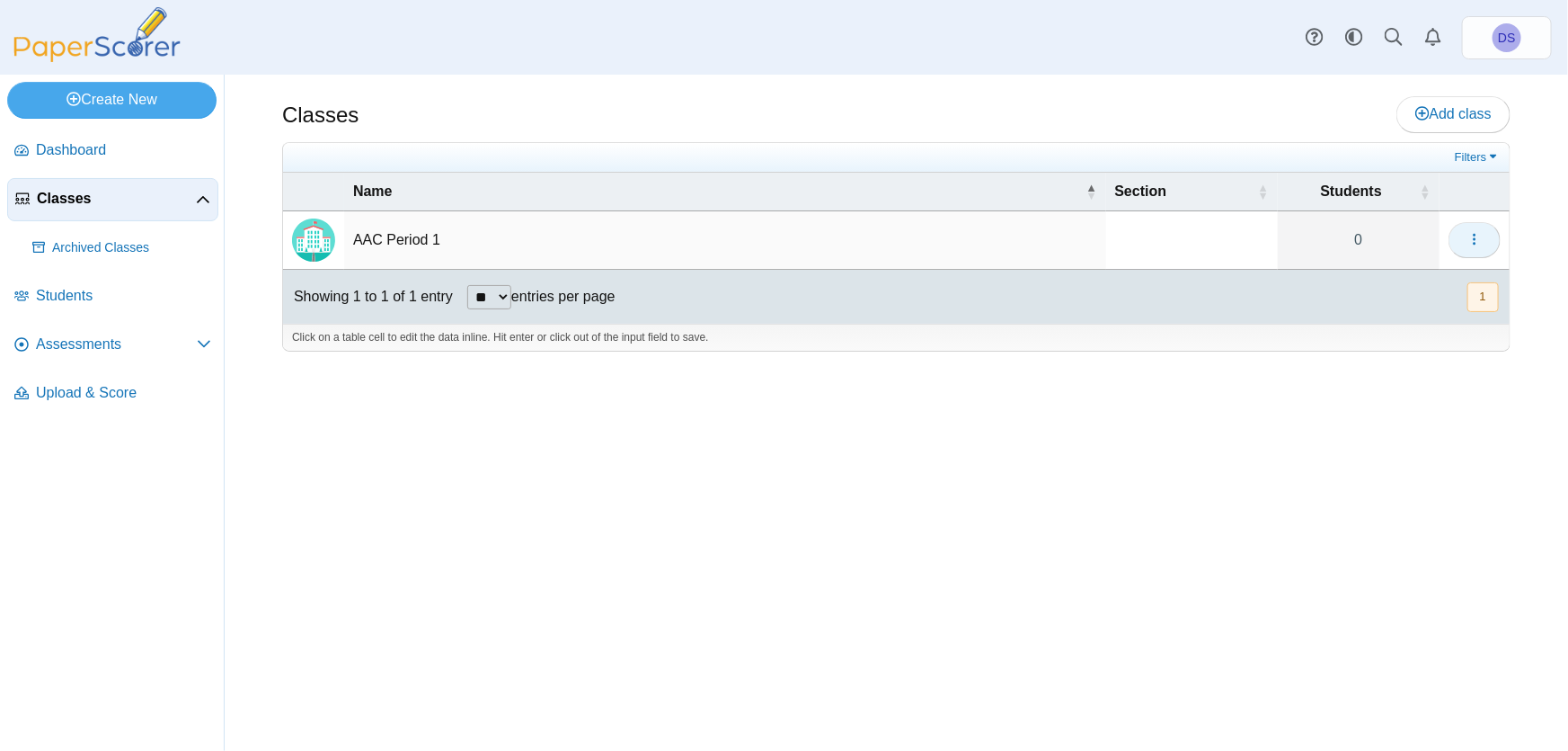
click at [1478, 238] on icon "button" at bounding box center [1474, 239] width 14 height 14
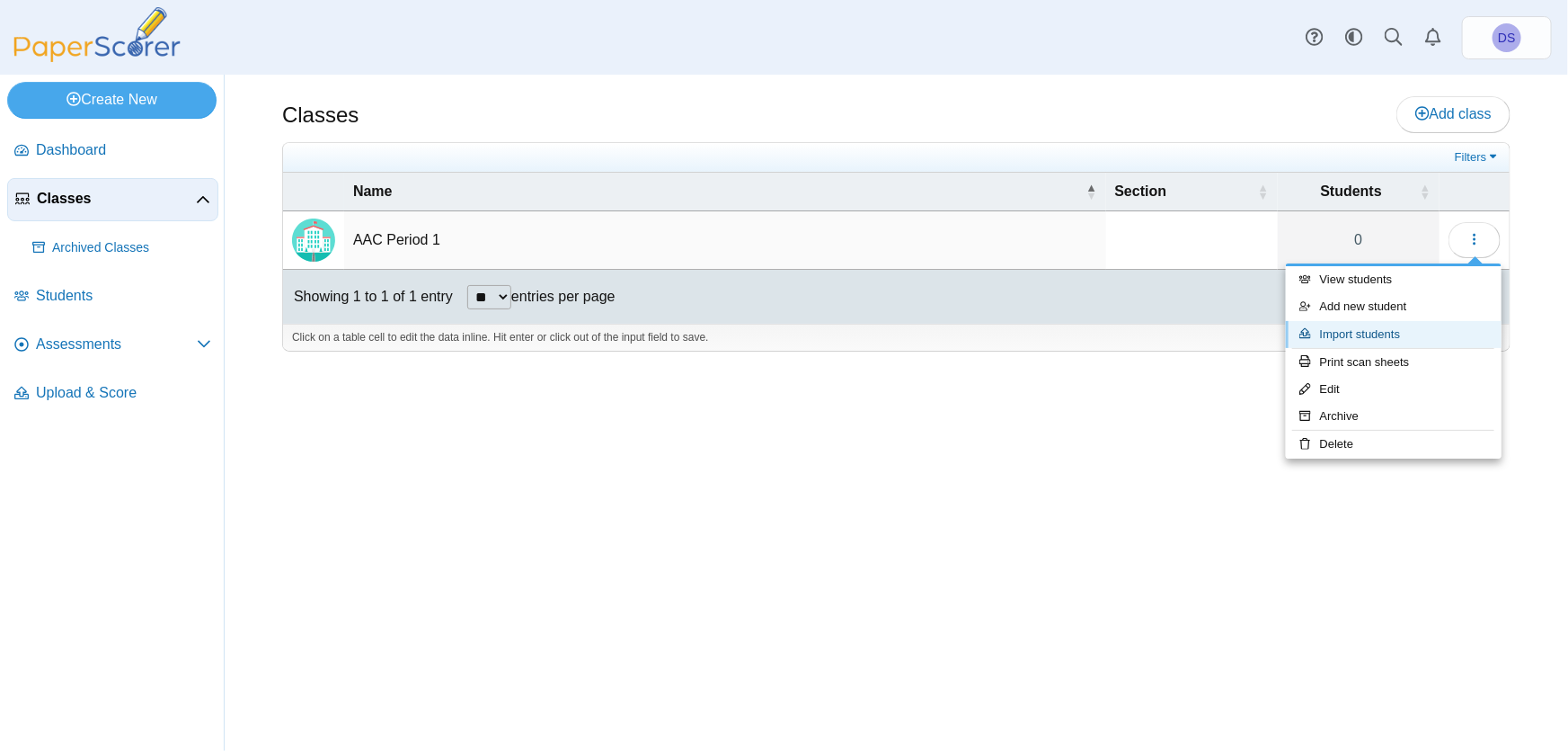
click at [1357, 332] on link "Import students" at bounding box center [1393, 334] width 216 height 27
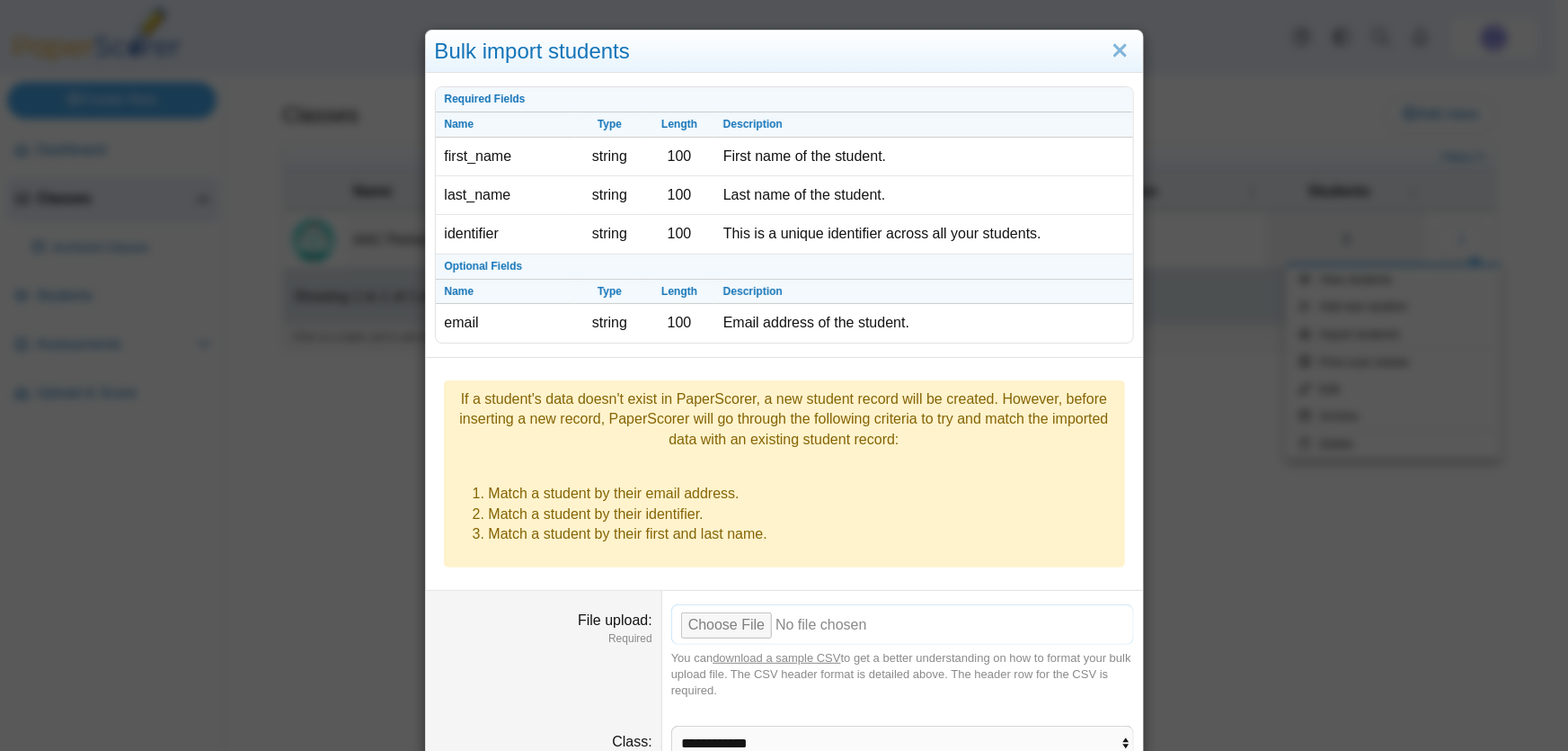
click at [711, 604] on input "File upload" at bounding box center [902, 624] width 463 height 40
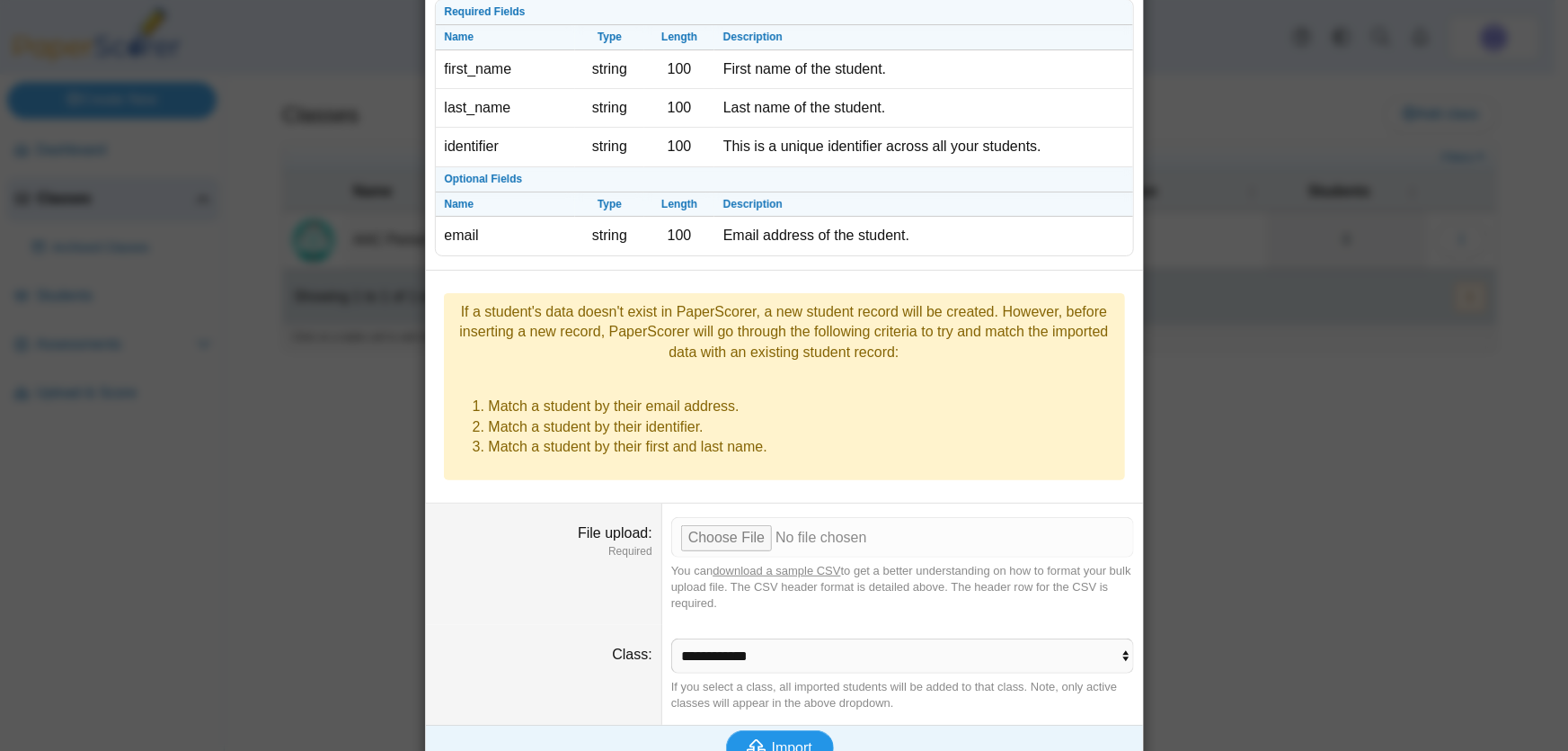
click at [771, 740] on span "Import" at bounding box center [791, 747] width 41 height 15
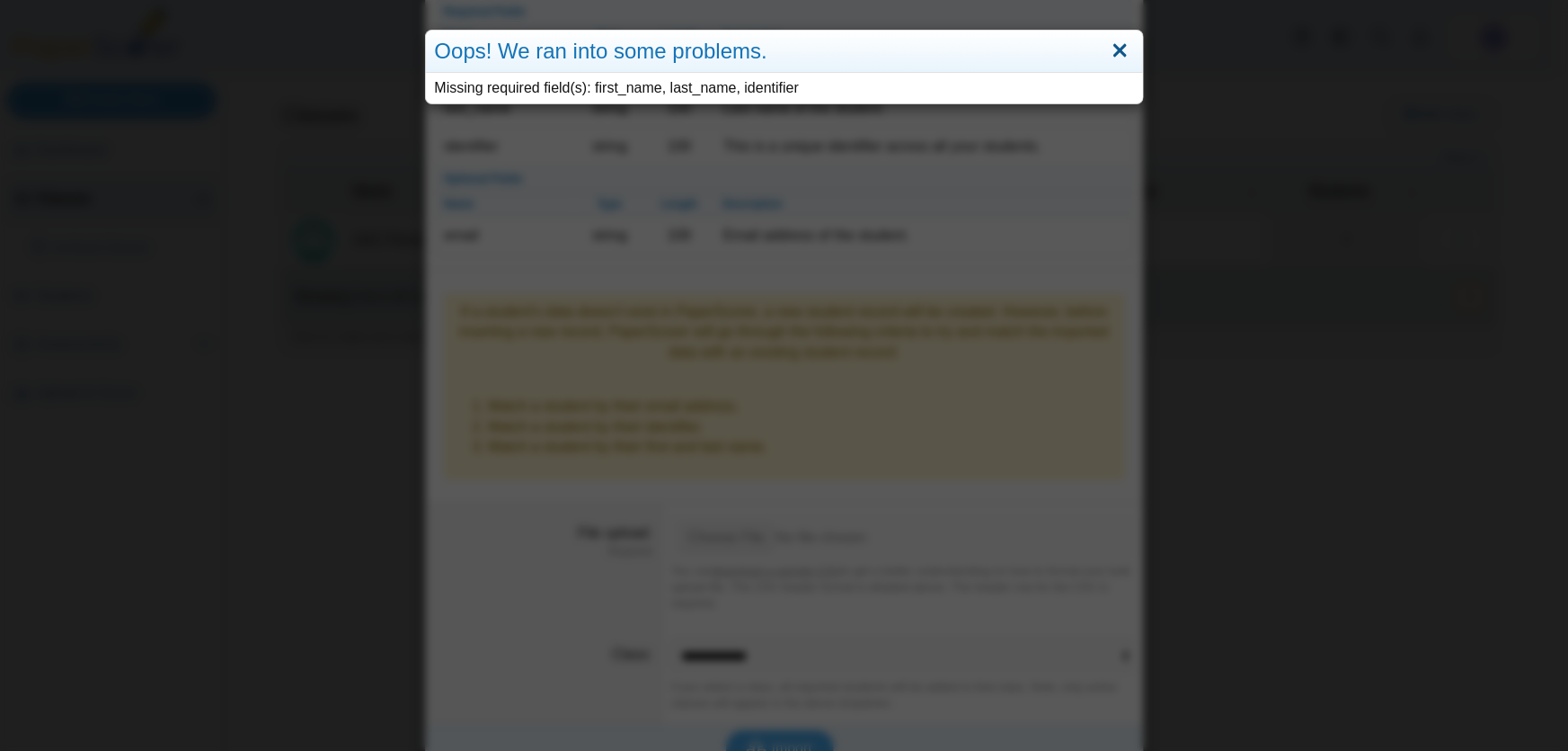
click at [1114, 46] on link "Close" at bounding box center [1120, 51] width 28 height 30
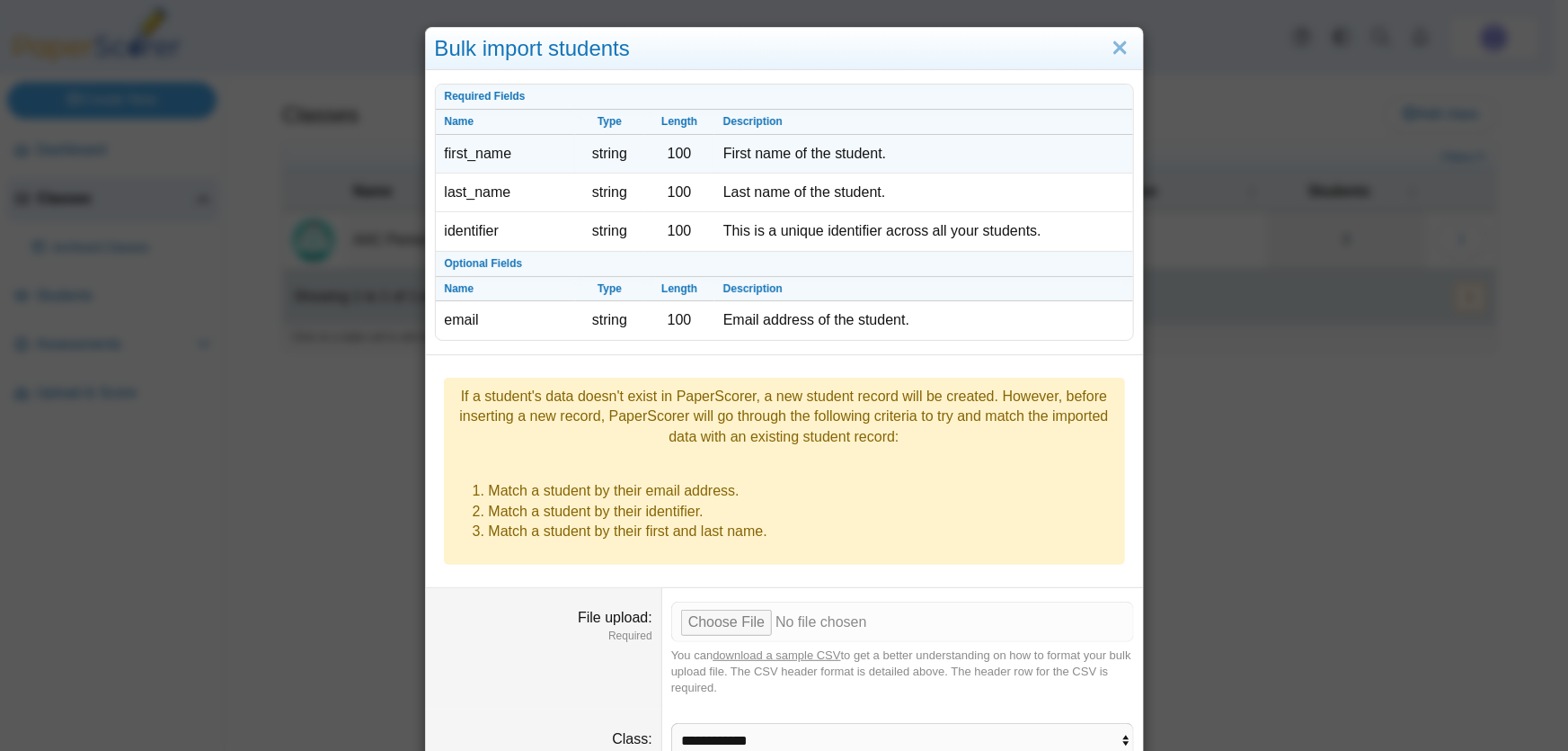
scroll to position [0, 0]
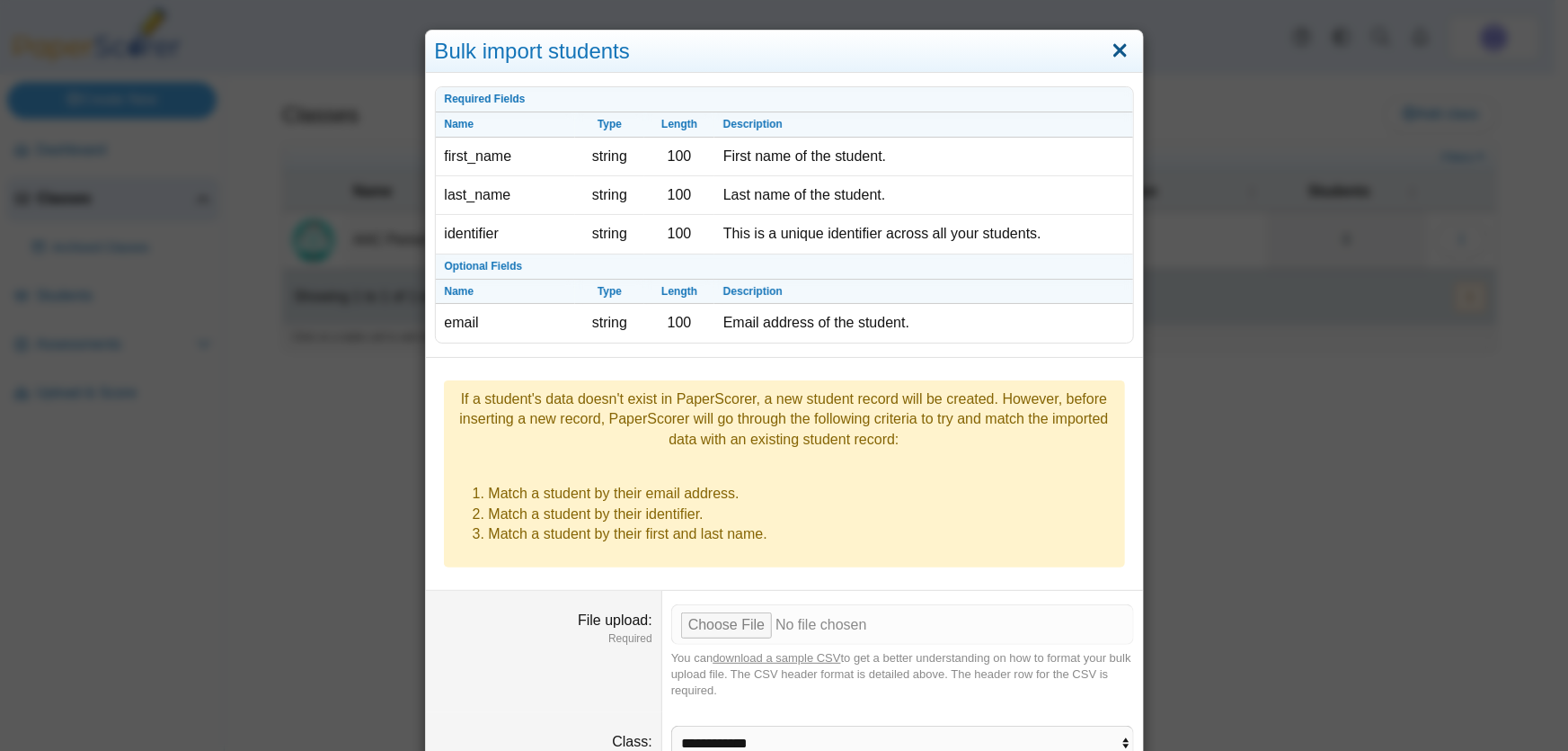
click at [1106, 47] on link "Close" at bounding box center [1120, 51] width 28 height 30
